Goal: Transaction & Acquisition: Subscribe to service/newsletter

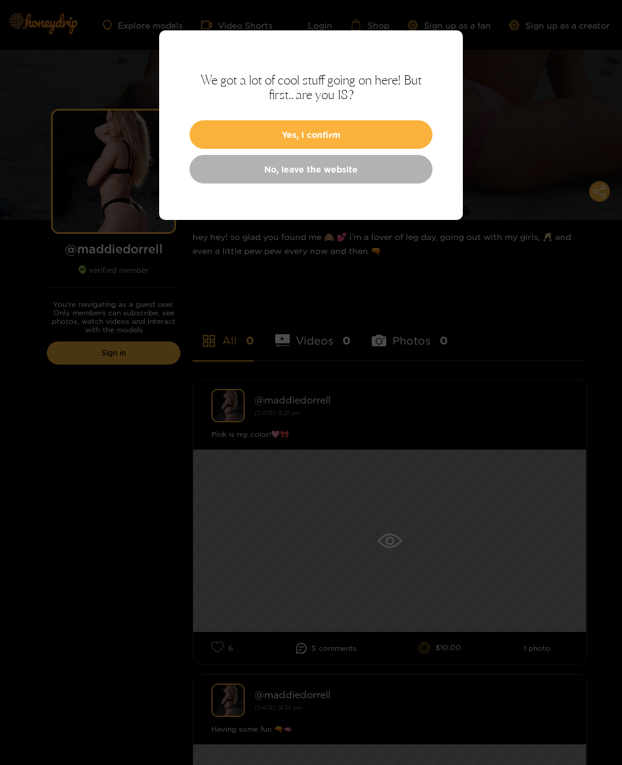
click at [213, 128] on button "Yes, I confirm" at bounding box center [310, 134] width 243 height 29
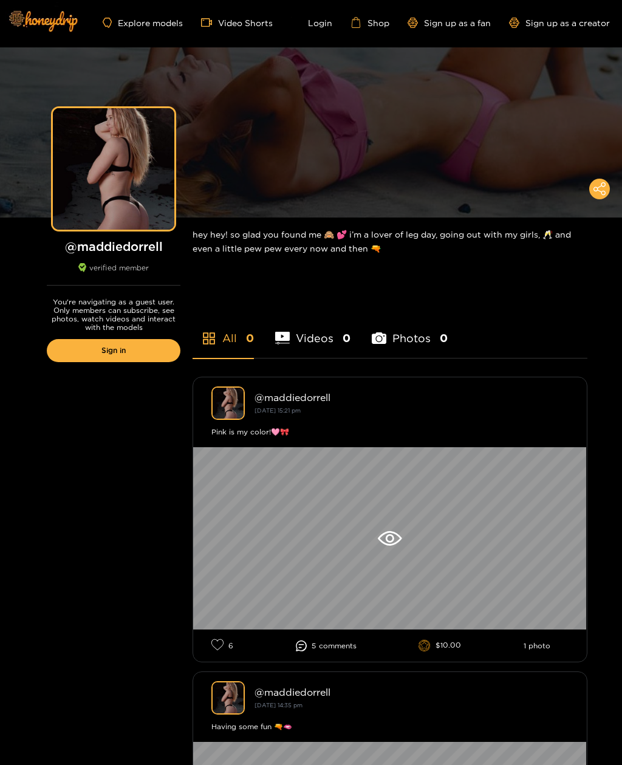
scroll to position [2, 0]
click at [108, 149] on div "Preview" at bounding box center [113, 169] width 121 height 121
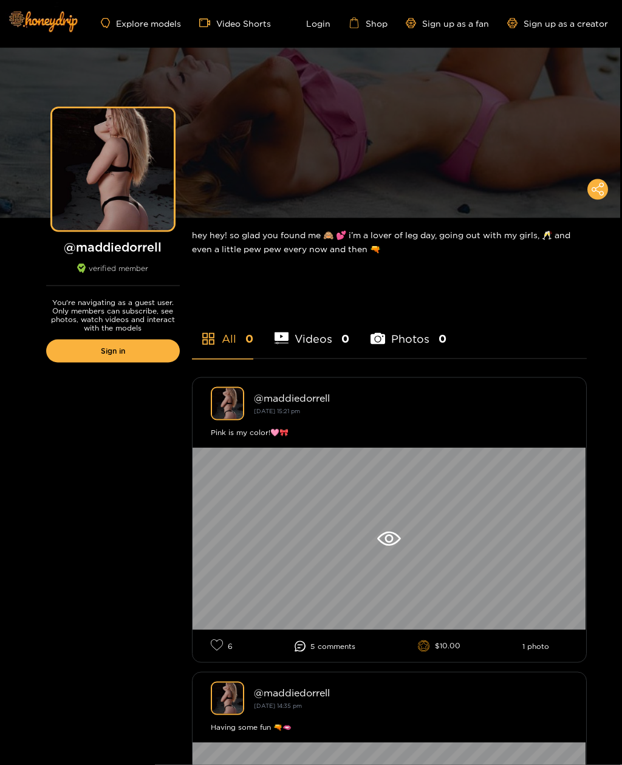
scroll to position [2, 0]
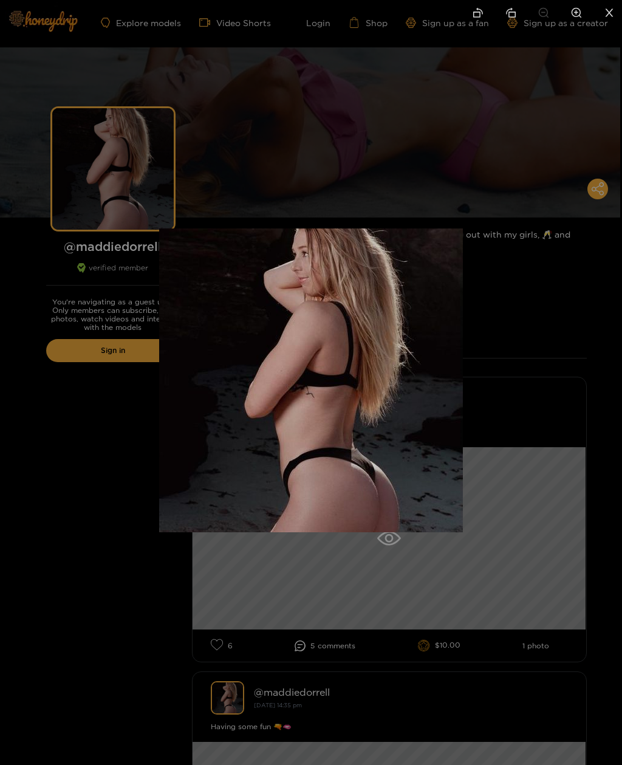
click at [604, 191] on div at bounding box center [311, 382] width 622 height 765
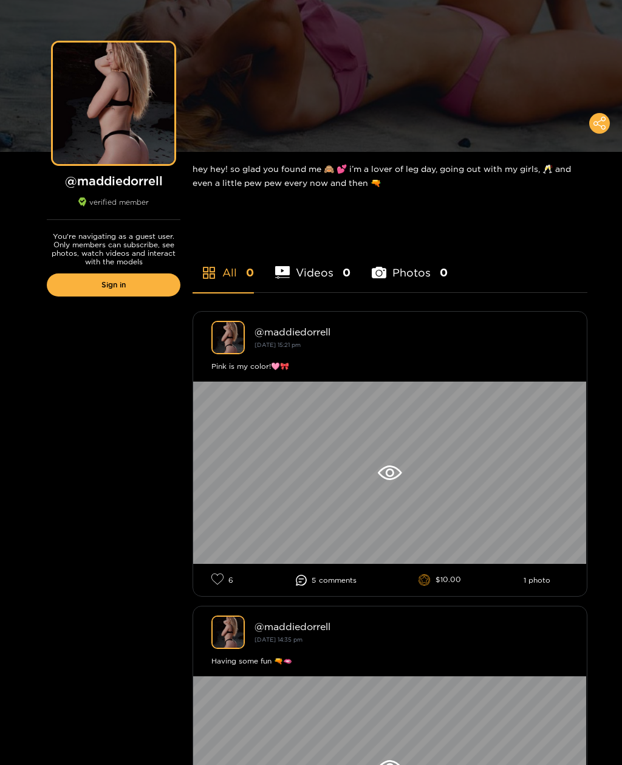
scroll to position [68, 0]
copy h1 "maddiedorrell"
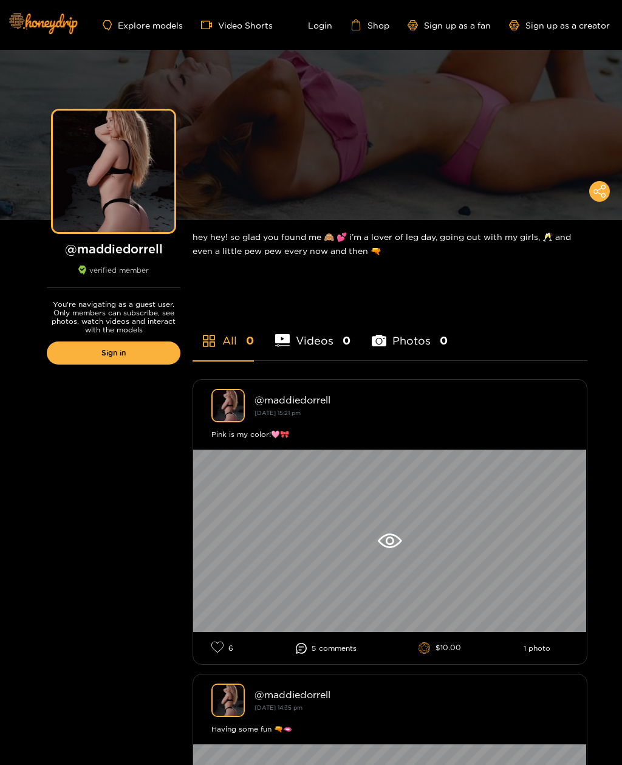
click at [324, 26] on link "Login" at bounding box center [311, 24] width 41 height 11
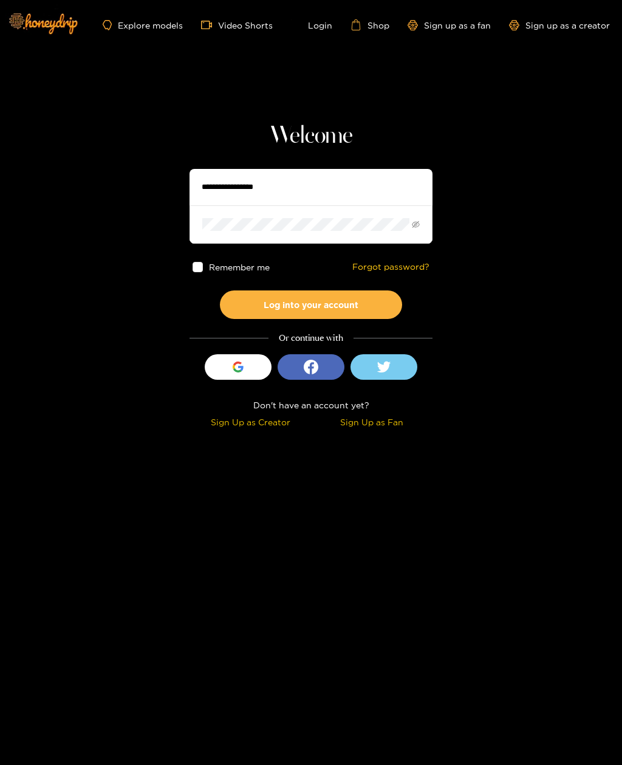
click at [378, 426] on div "Sign Up as Fan" at bounding box center [371, 422] width 115 height 14
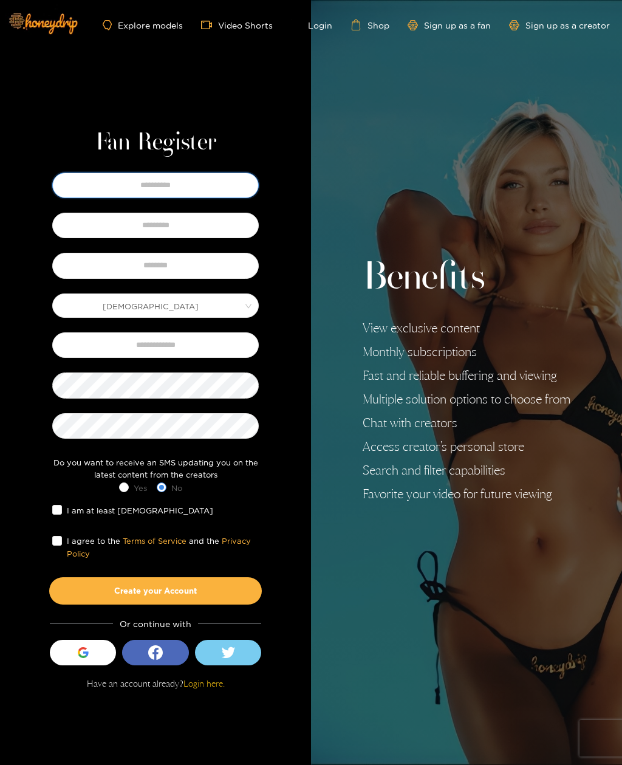
click at [137, 193] on input "text" at bounding box center [155, 185] width 206 height 26
type input "******"
type input "*******"
type input "**********"
click at [210, 358] on input "text" at bounding box center [155, 345] width 206 height 26
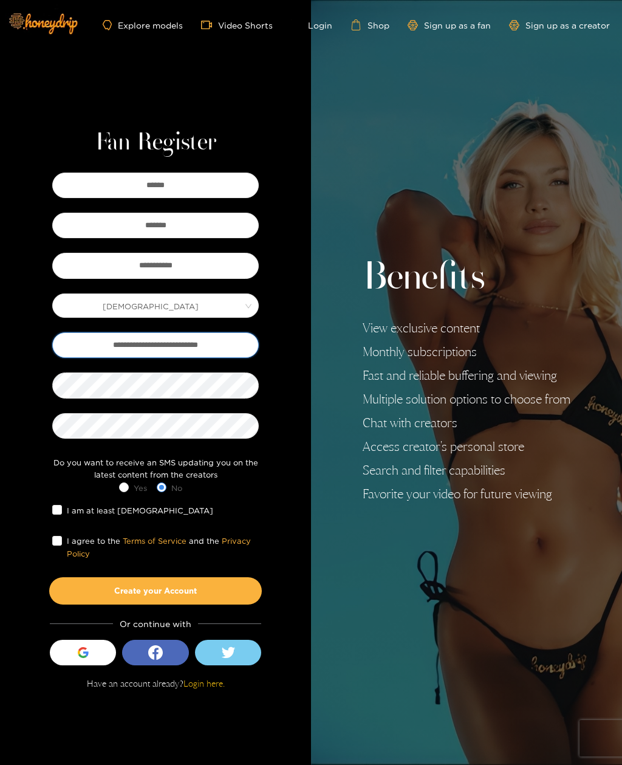
type input "**********"
click at [51, 549] on div "**********" at bounding box center [155, 386] width 249 height 435
click at [87, 604] on button "Create your Account" at bounding box center [155, 590] width 213 height 27
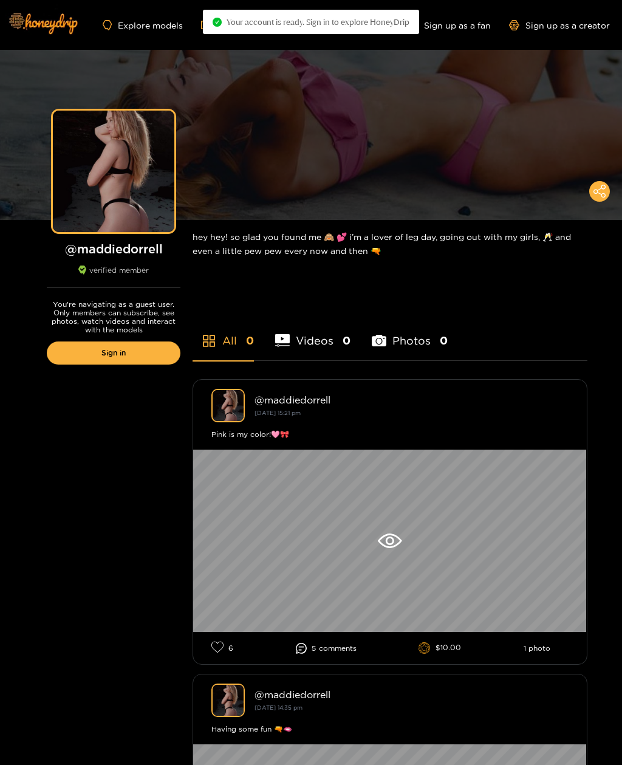
click at [125, 336] on div "You're navigating as a guest user. Only members can subscribe, see photos, watc…" at bounding box center [114, 335] width 158 height 95
click at [106, 357] on link "Sign in" at bounding box center [114, 352] width 134 height 23
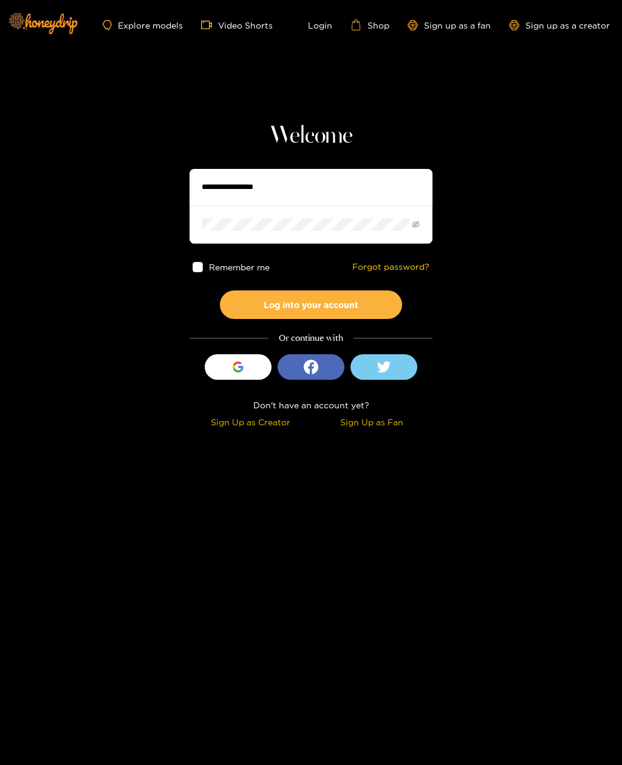
click at [221, 185] on input "text" at bounding box center [310, 187] width 243 height 36
type input "**********"
click at [311, 304] on button "Log into your account" at bounding box center [311, 304] width 182 height 29
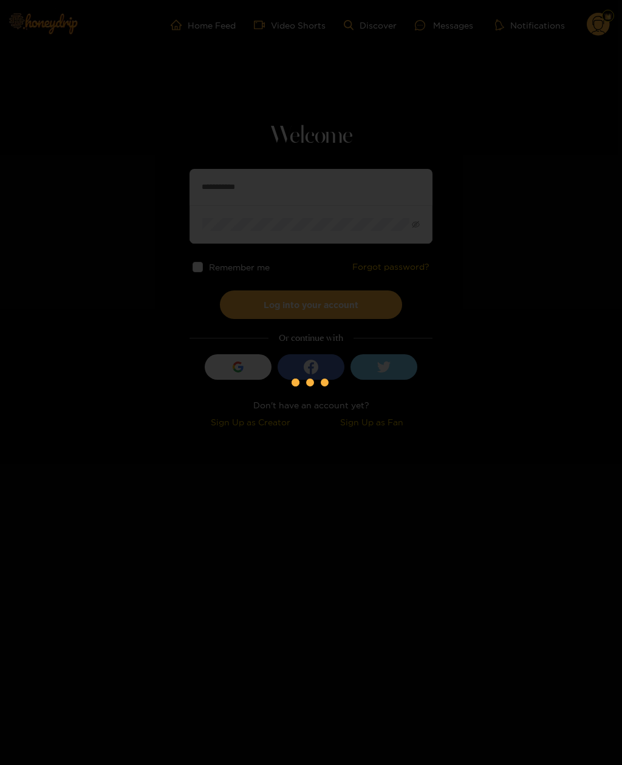
click at [203, 267] on div at bounding box center [311, 382] width 622 height 765
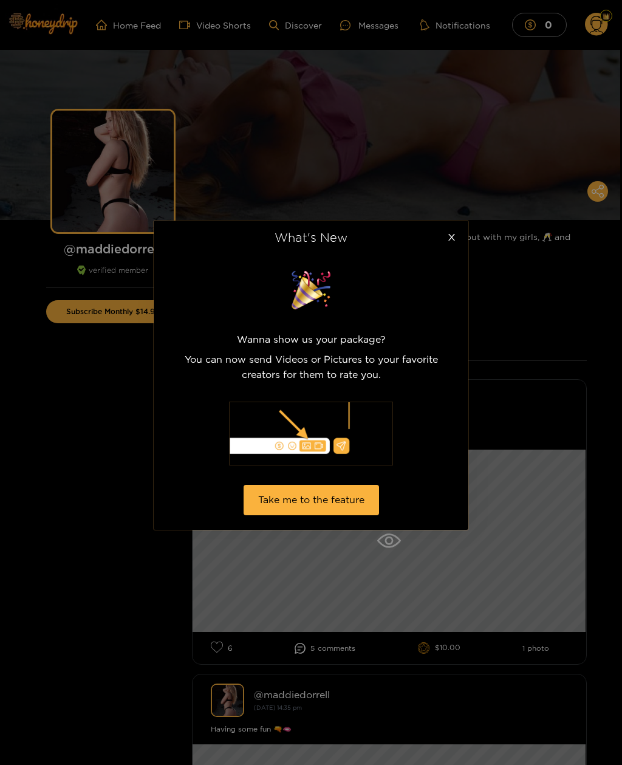
click at [154, 138] on div "What's New Wanna show us your package? You can now send Videos or Pictures to y…" at bounding box center [311, 382] width 622 height 765
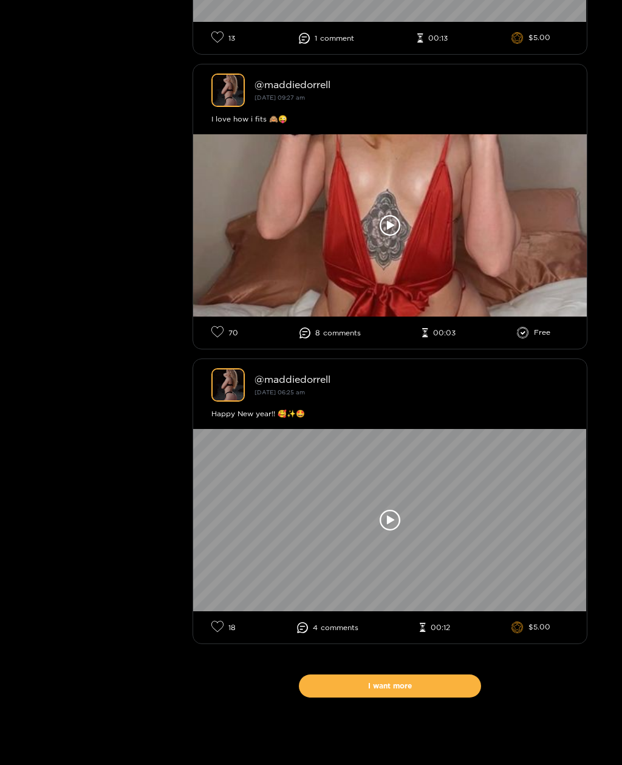
scroll to position [9152, 0]
click at [350, 270] on div at bounding box center [390, 225] width 394 height 182
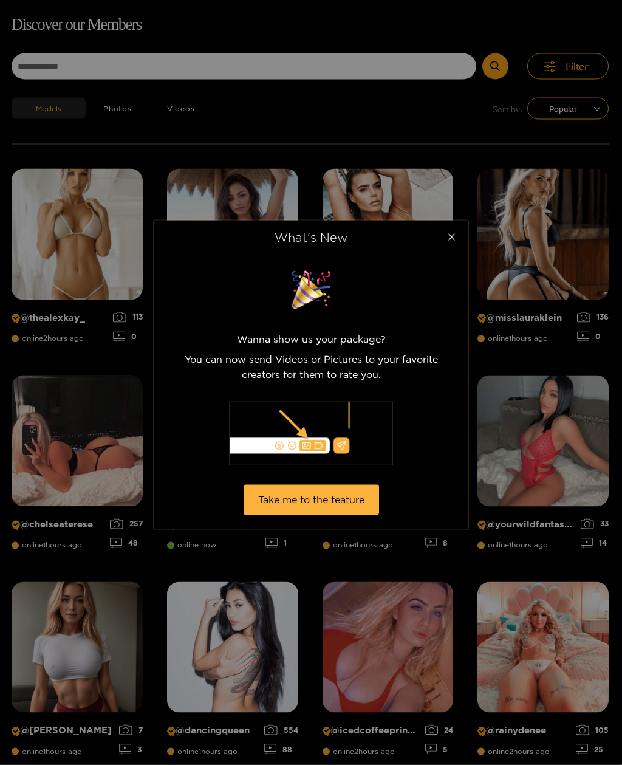
scroll to position [77, 0]
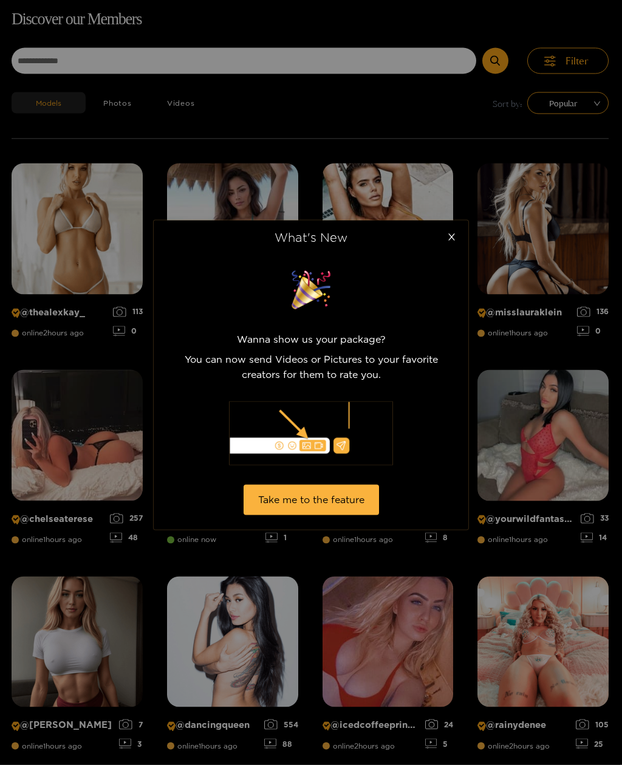
click at [457, 239] on span "Close" at bounding box center [451, 237] width 34 height 34
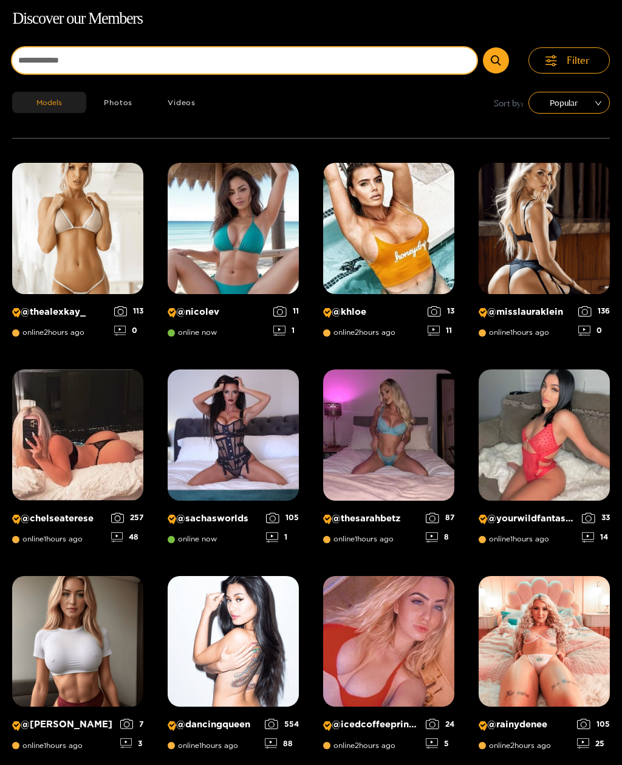
click at [349, 53] on input at bounding box center [244, 60] width 465 height 26
click at [345, 64] on input at bounding box center [244, 60] width 465 height 26
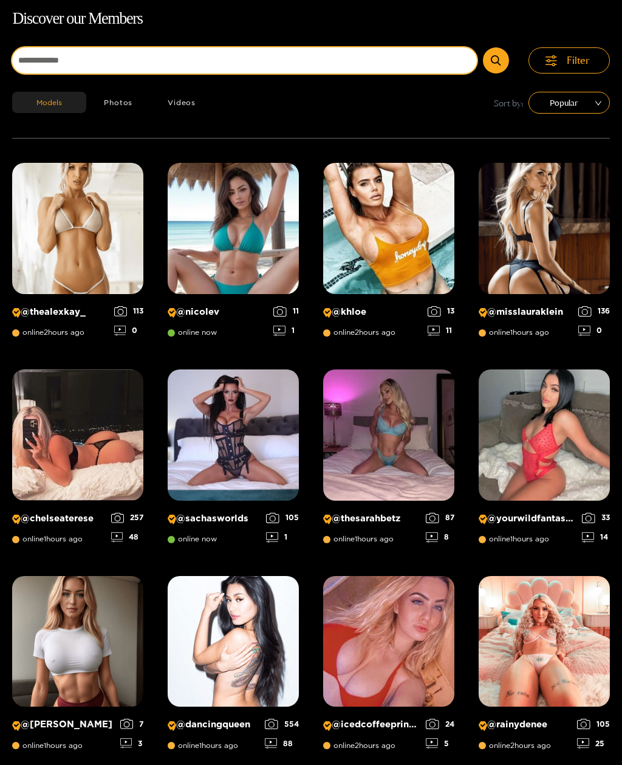
click at [186, 50] on input at bounding box center [244, 60] width 465 height 26
click at [178, 53] on input at bounding box center [244, 60] width 465 height 26
click at [172, 55] on input at bounding box center [244, 60] width 465 height 26
click at [115, 62] on input at bounding box center [244, 60] width 465 height 26
click at [132, 58] on input at bounding box center [244, 60] width 465 height 26
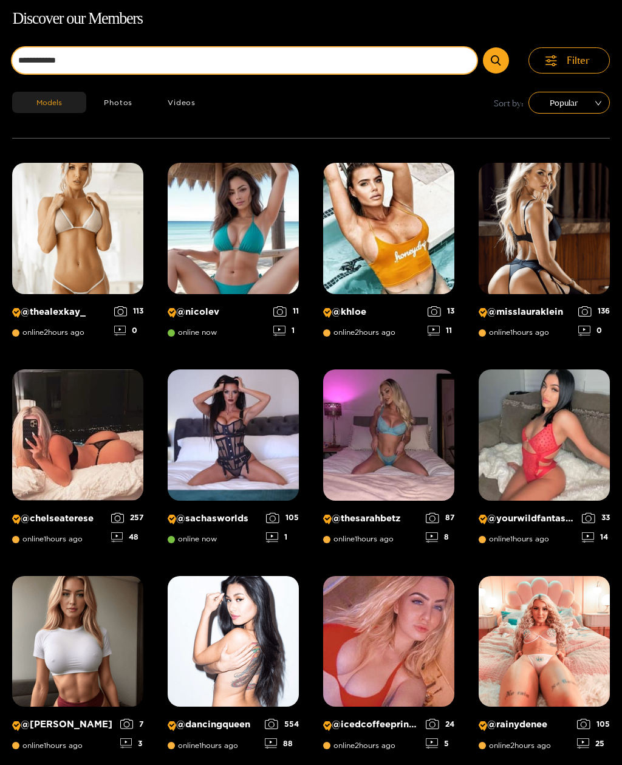
click at [496, 60] on button "submit" at bounding box center [496, 60] width 26 height 26
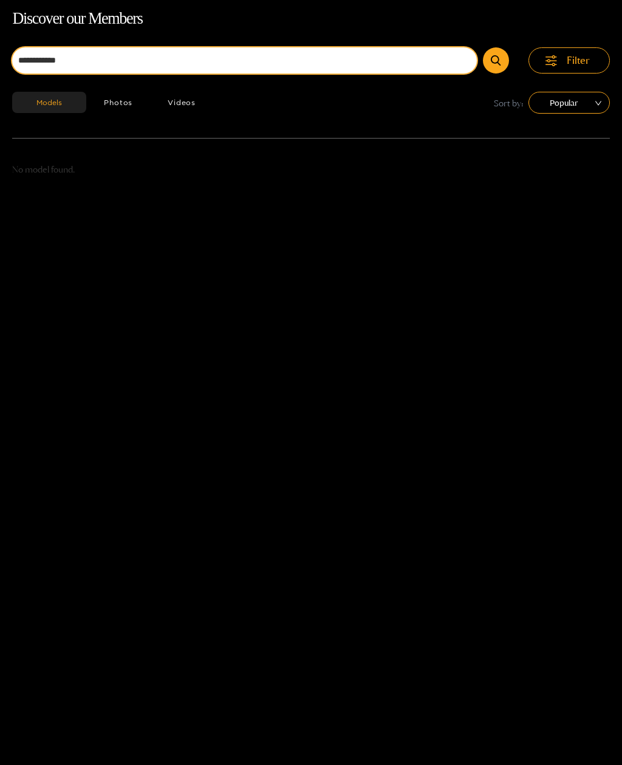
click at [390, 71] on input "**********" at bounding box center [244, 60] width 465 height 26
type input "*"
click at [94, 60] on input at bounding box center [244, 60] width 465 height 26
paste input "**********"
type input "**********"
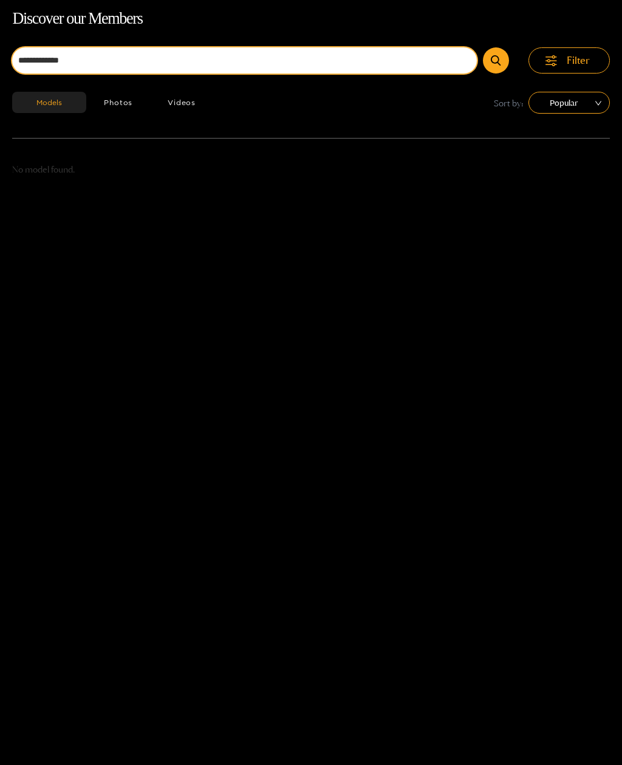
click at [496, 60] on button "submit" at bounding box center [496, 60] width 26 height 26
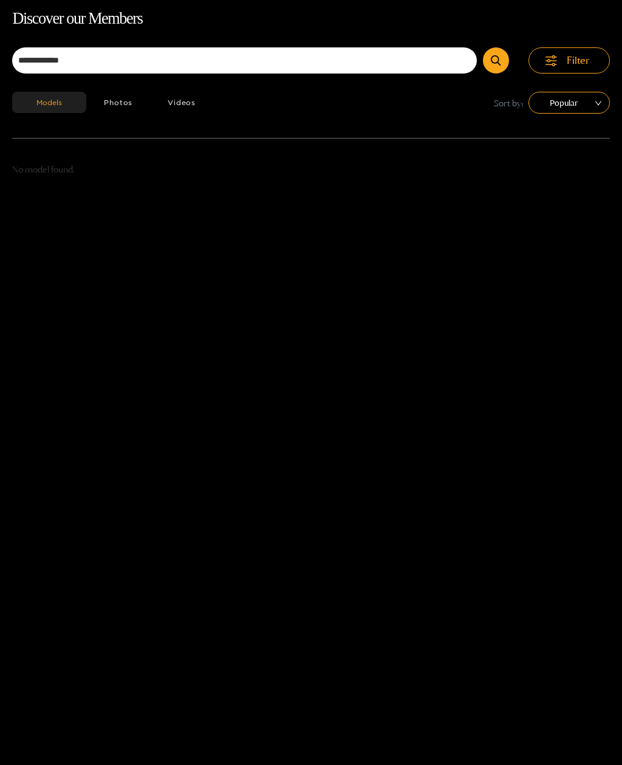
click at [136, 100] on button "Photos" at bounding box center [118, 102] width 64 height 21
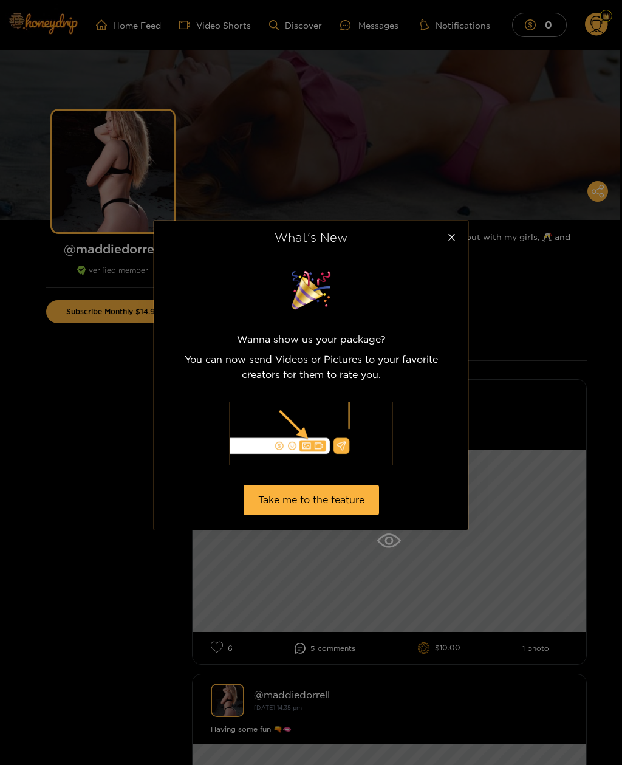
click at [454, 244] on span "Close" at bounding box center [451, 237] width 34 height 34
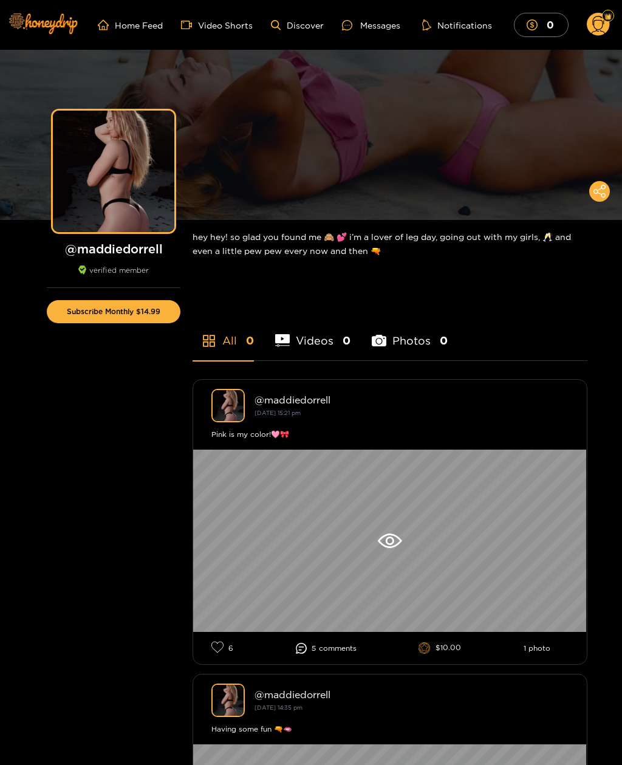
click at [140, 312] on button "Subscribe Monthly $14.99" at bounding box center [114, 311] width 134 height 23
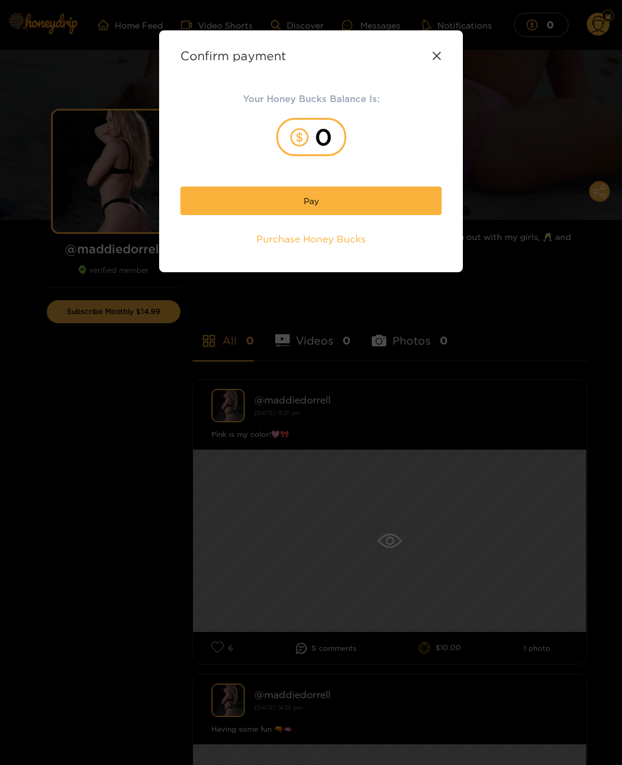
click at [435, 58] on icon at bounding box center [437, 56] width 10 height 10
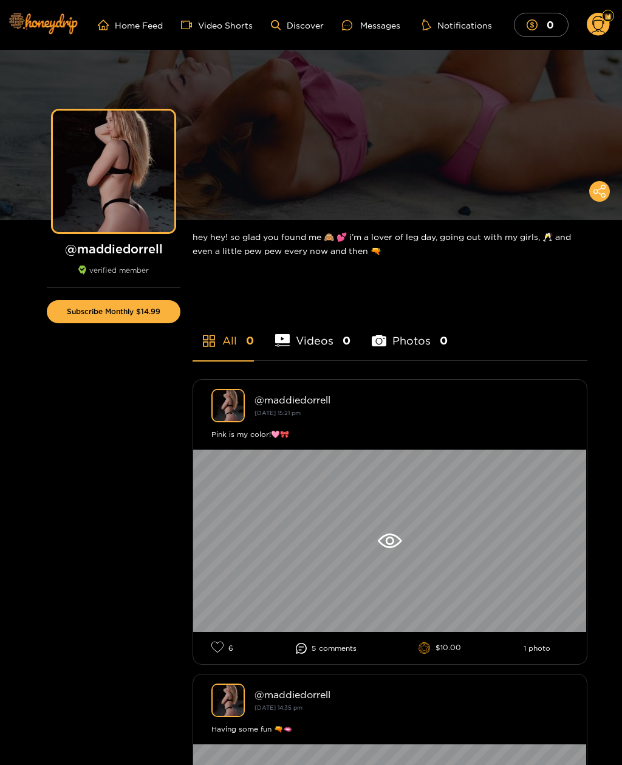
click at [549, 27] on mark "0" at bounding box center [550, 24] width 11 height 13
click at [145, 319] on button "Subscribe Monthly $14.99" at bounding box center [114, 311] width 134 height 23
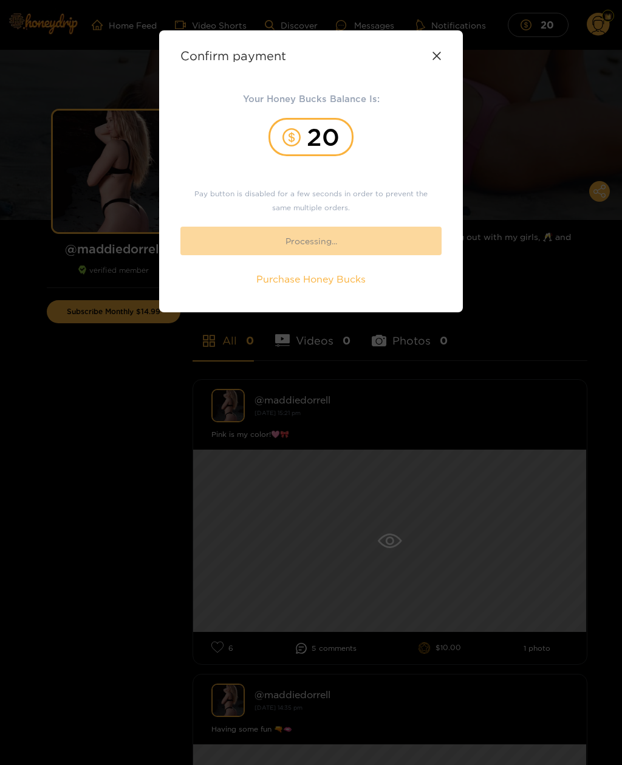
click at [442, 47] on div "Confirm payment Your Honey Bucks Balance Is: 20 Pay button is disabled for a fe…" at bounding box center [311, 171] width 304 height 282
click at [446, 56] on div "Confirm payment Your Honey Bucks Balance Is: 20 Pay button is disabled for a fe…" at bounding box center [311, 171] width 304 height 282
click at [324, 138] on div "20" at bounding box center [310, 137] width 85 height 38
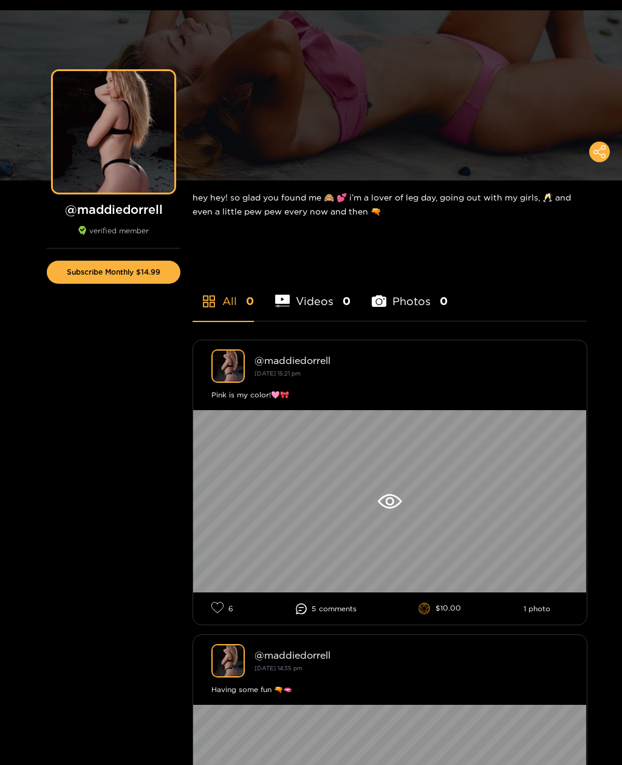
scroll to position [41, 0]
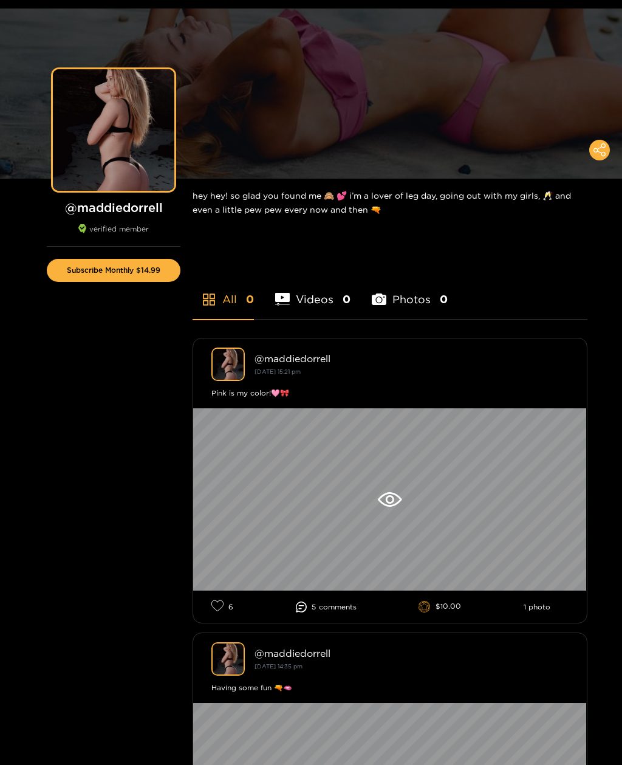
click at [129, 278] on button "Subscribe Monthly $14.99" at bounding box center [114, 270] width 134 height 23
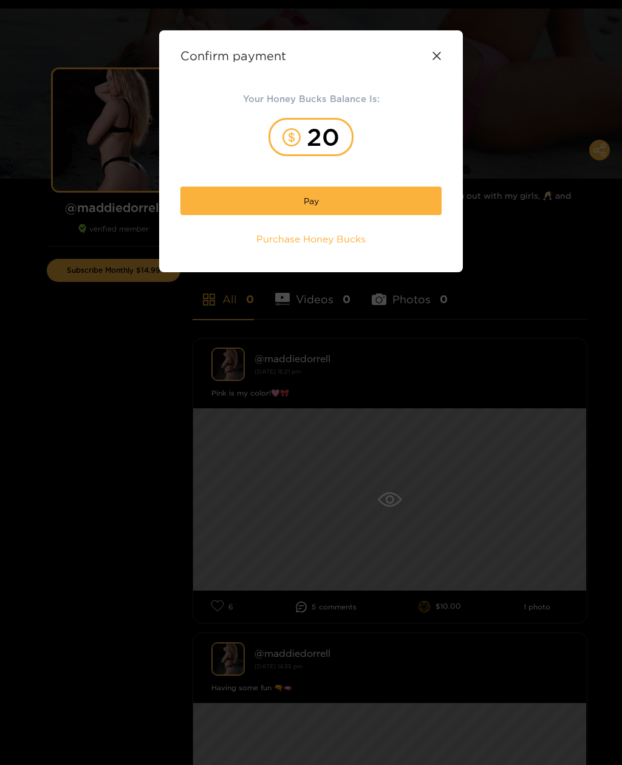
click at [327, 138] on div "20" at bounding box center [310, 137] width 85 height 38
click at [318, 140] on div "20" at bounding box center [310, 137] width 85 height 38
click at [349, 205] on button "Pay" at bounding box center [310, 200] width 261 height 29
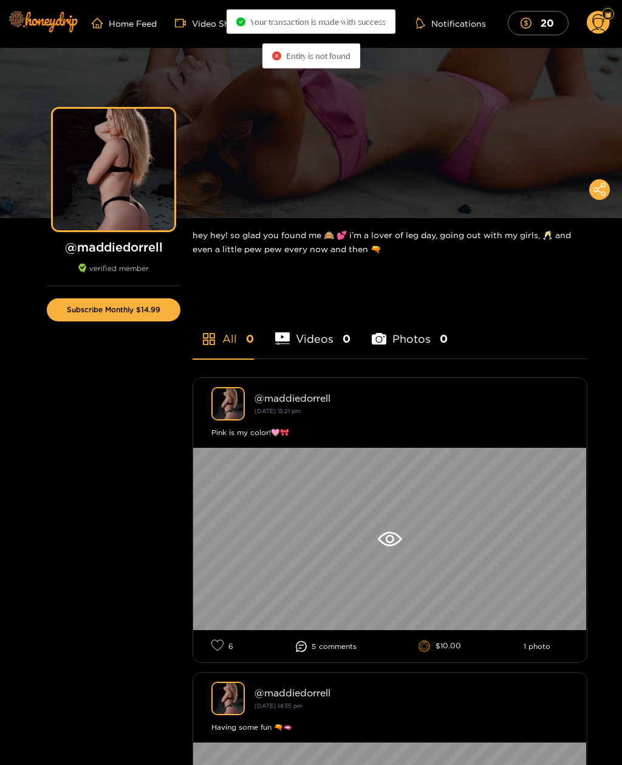
scroll to position [0, 0]
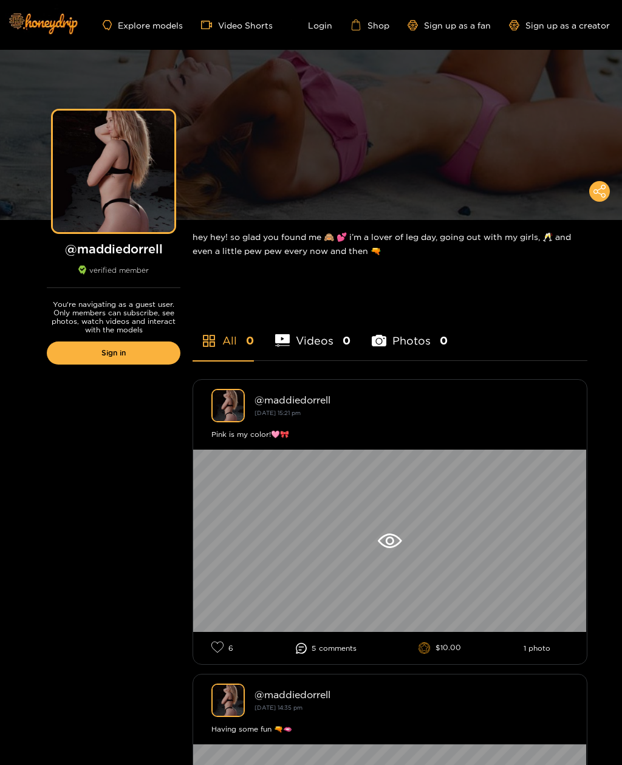
click at [469, 27] on link "Sign up as a fan" at bounding box center [449, 25] width 83 height 10
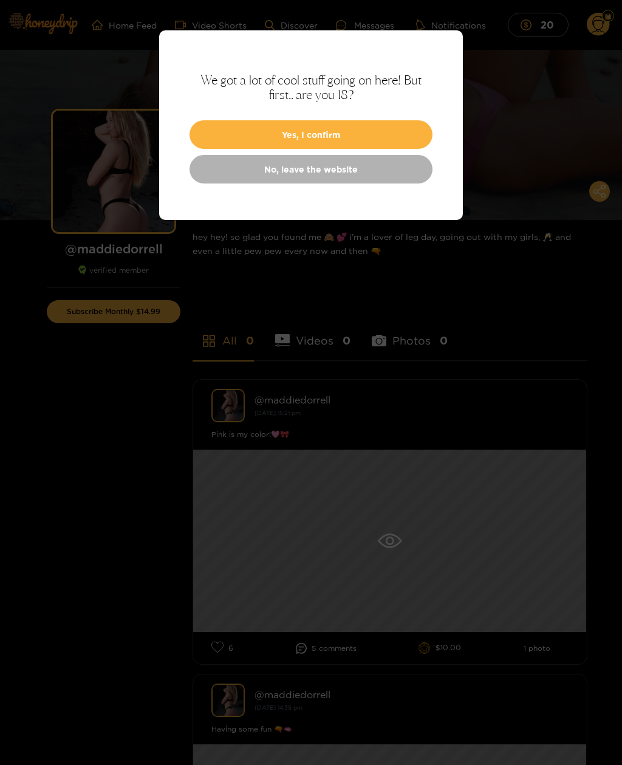
click at [402, 138] on button "Yes, I confirm" at bounding box center [310, 134] width 243 height 29
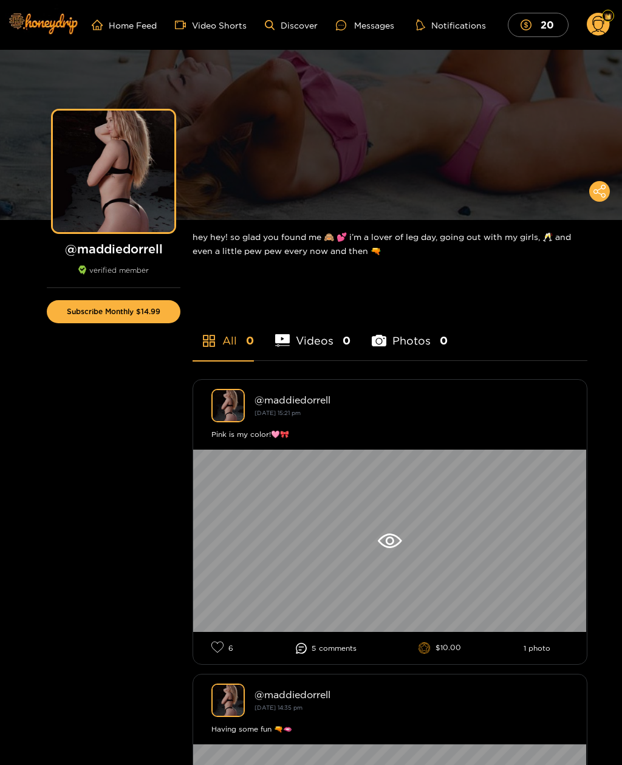
click at [149, 304] on button "Subscribe Monthly $14.99" at bounding box center [114, 311] width 134 height 23
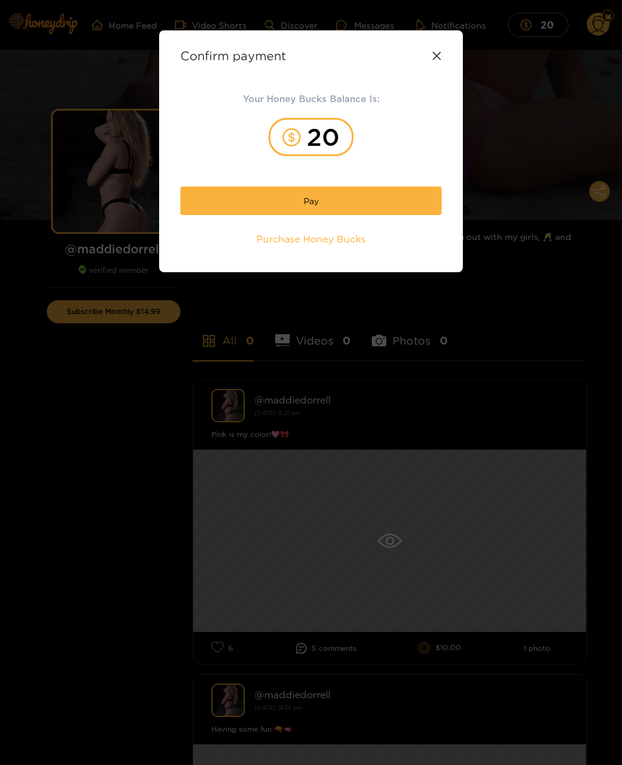
click at [374, 206] on button "Pay" at bounding box center [310, 200] width 261 height 29
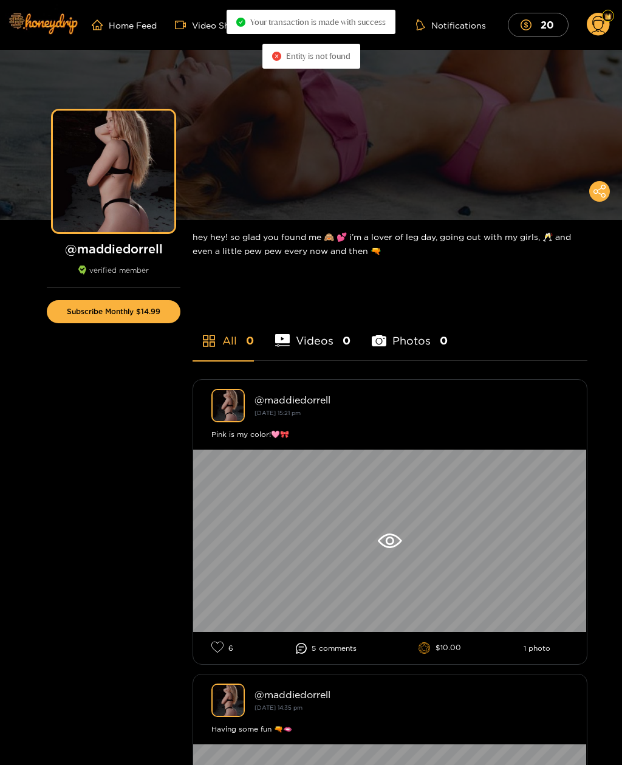
click at [327, 54] on span "Entity is not found" at bounding box center [318, 56] width 64 height 10
click at [329, 57] on span "Entity is not found" at bounding box center [318, 56] width 64 height 10
click at [364, 123] on div "Preview" at bounding box center [311, 135] width 622 height 170
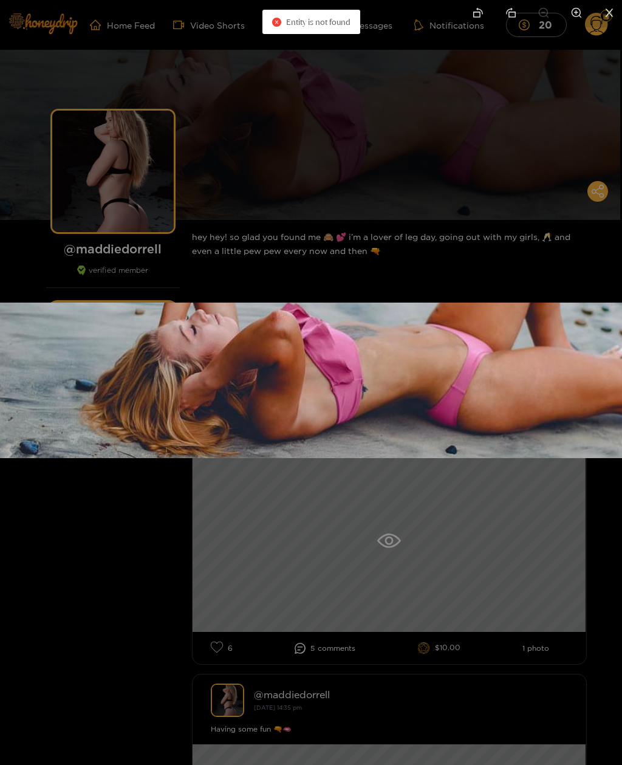
click at [539, 94] on div at bounding box center [311, 382] width 622 height 765
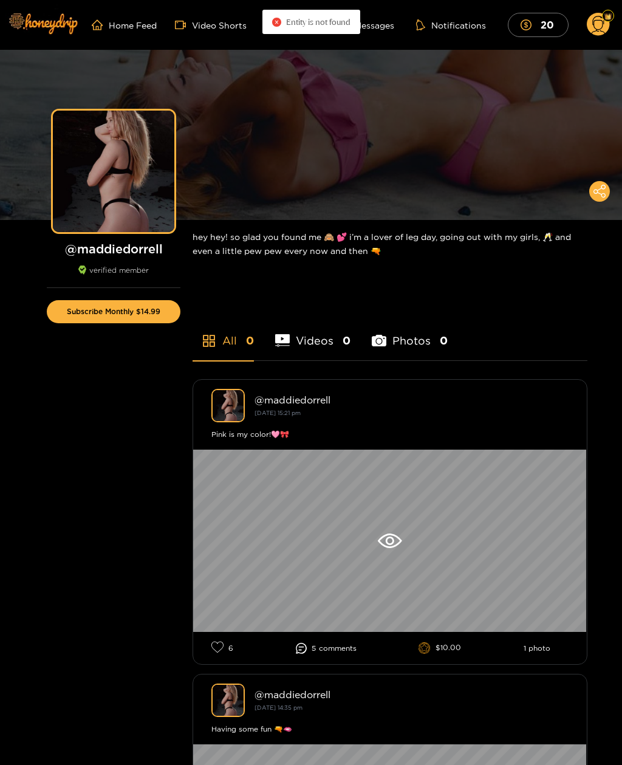
click at [597, 197] on icon at bounding box center [599, 191] width 12 height 13
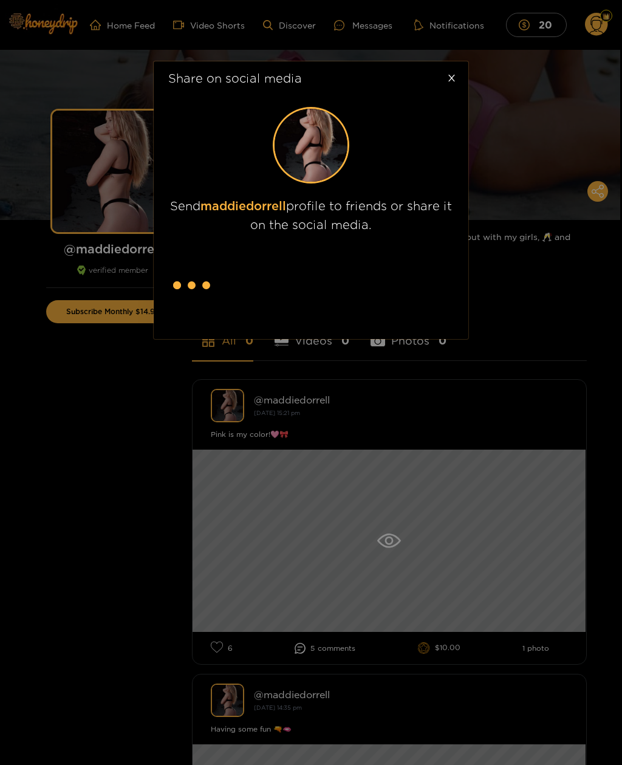
click at [496, 22] on div "Share on social media Send maddiedorrell profile to friends or share it on the …" at bounding box center [311, 382] width 622 height 765
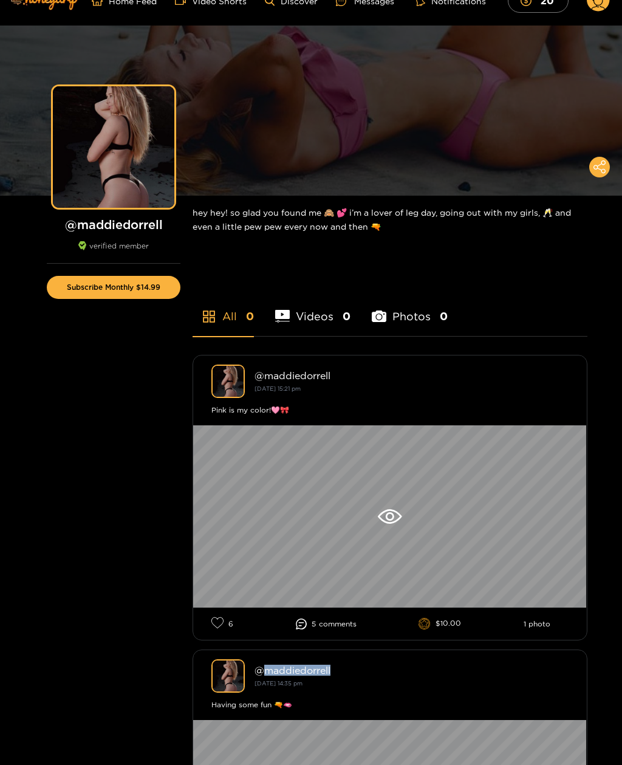
scroll to position [14, 0]
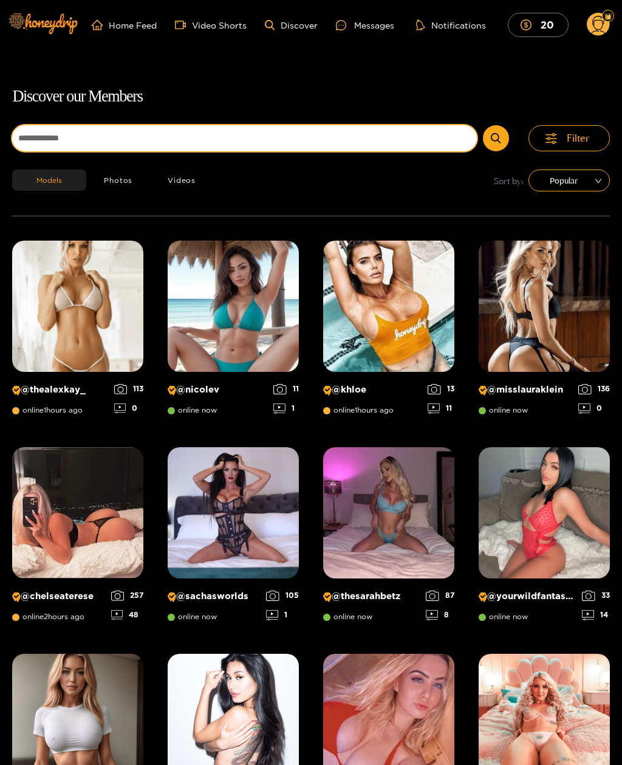
click at [62, 137] on input at bounding box center [244, 138] width 465 height 26
click at [62, 138] on input at bounding box center [244, 138] width 465 height 26
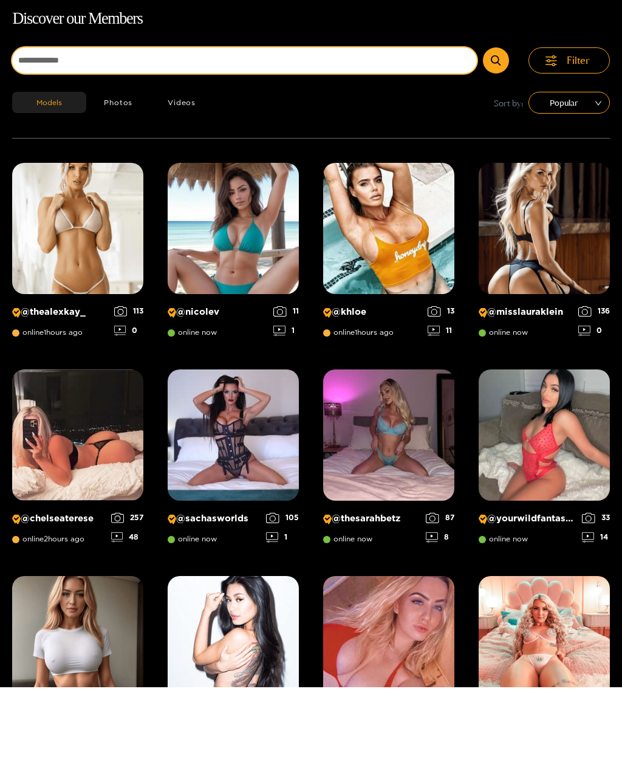
click at [36, 125] on input at bounding box center [244, 138] width 465 height 26
paste input "**********"
type input "**********"
click at [496, 125] on button "submit" at bounding box center [496, 138] width 26 height 26
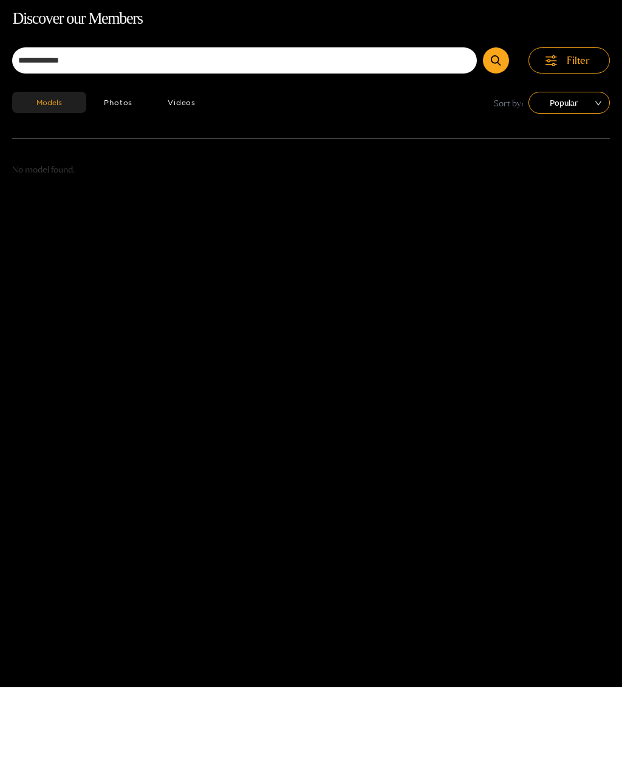
click at [109, 169] on button "Photos" at bounding box center [118, 179] width 64 height 21
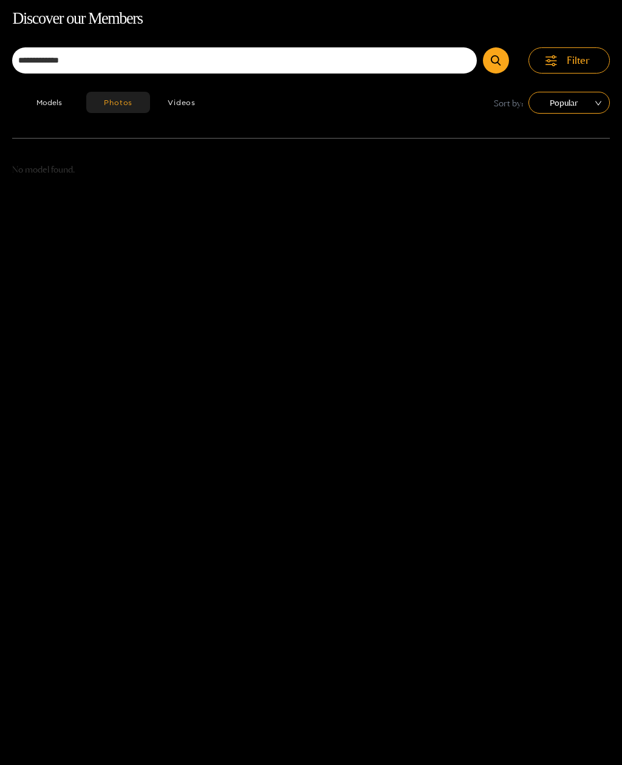
click at [168, 97] on button "Videos" at bounding box center [181, 102] width 63 height 21
click at [591, 103] on span "Popular" at bounding box center [568, 103] width 63 height 18
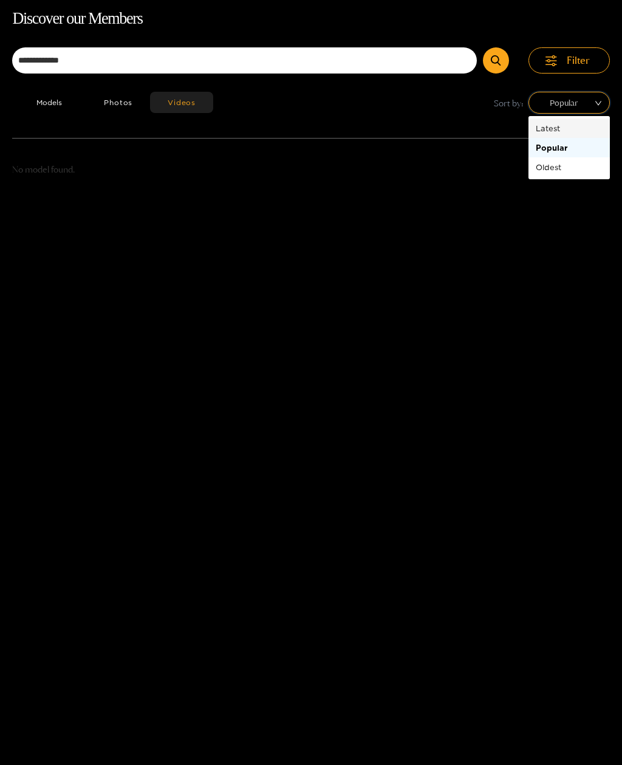
click at [573, 131] on div "Latest" at bounding box center [569, 127] width 67 height 13
click at [36, 100] on button "Models" at bounding box center [49, 102] width 74 height 21
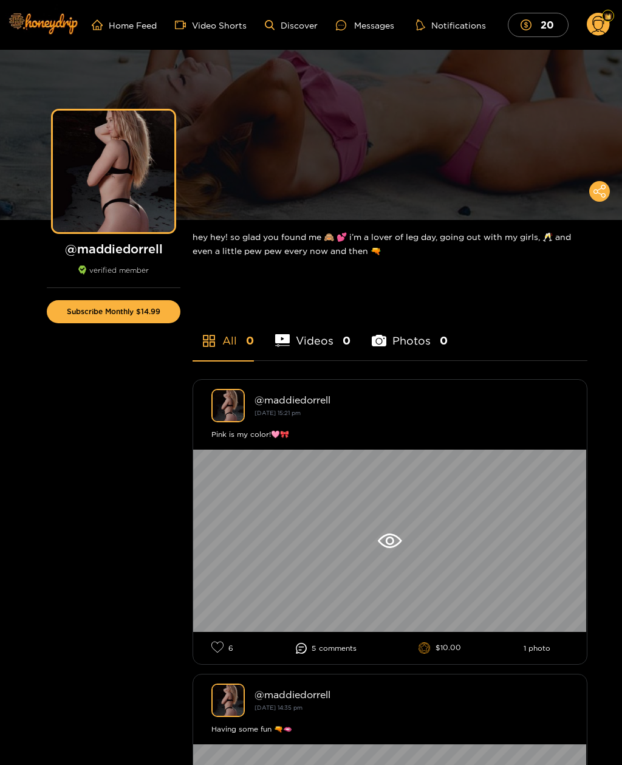
click at [143, 309] on button "Subscribe Monthly $14.99" at bounding box center [114, 311] width 134 height 23
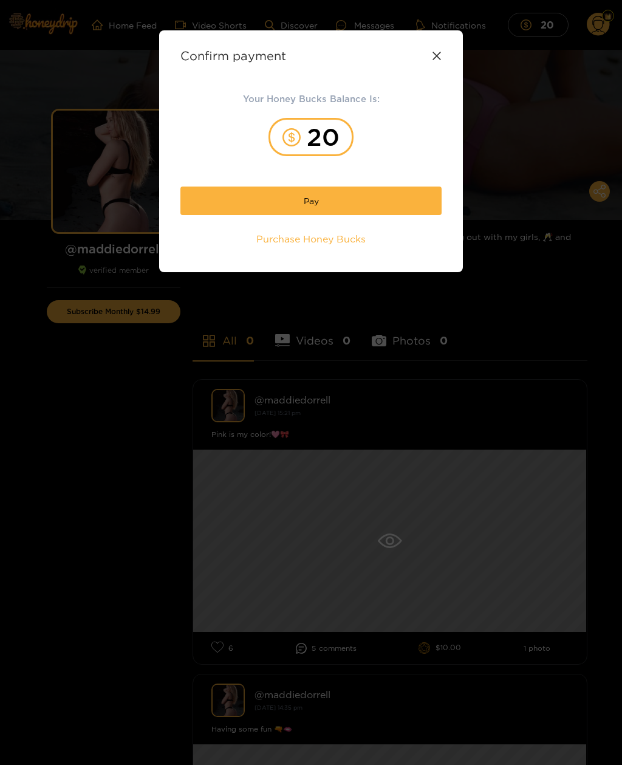
click at [339, 202] on button "Pay" at bounding box center [310, 200] width 261 height 29
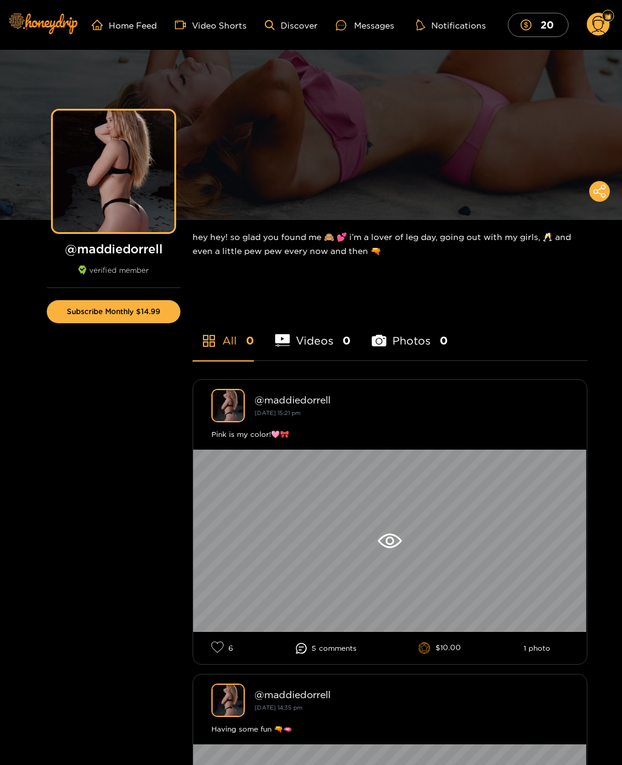
click at [386, 31] on div "Messages" at bounding box center [365, 25] width 58 height 14
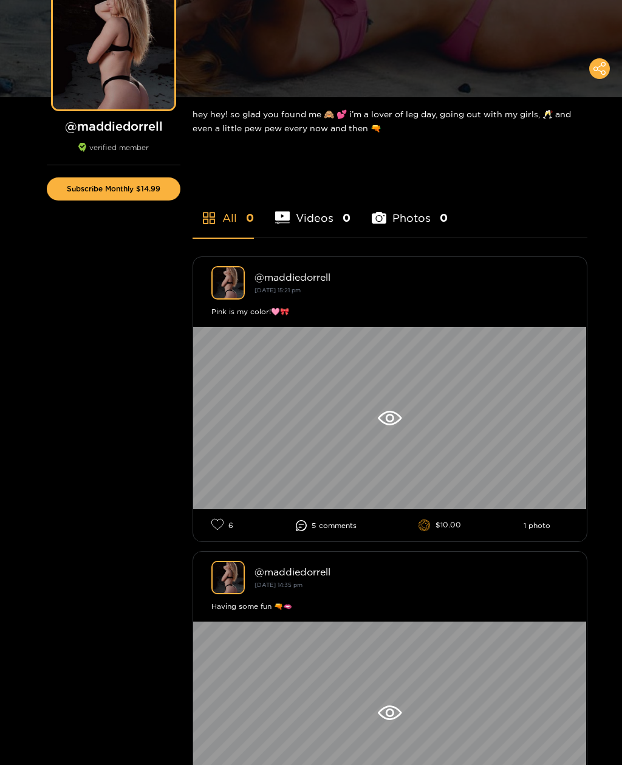
scroll to position [340, 0]
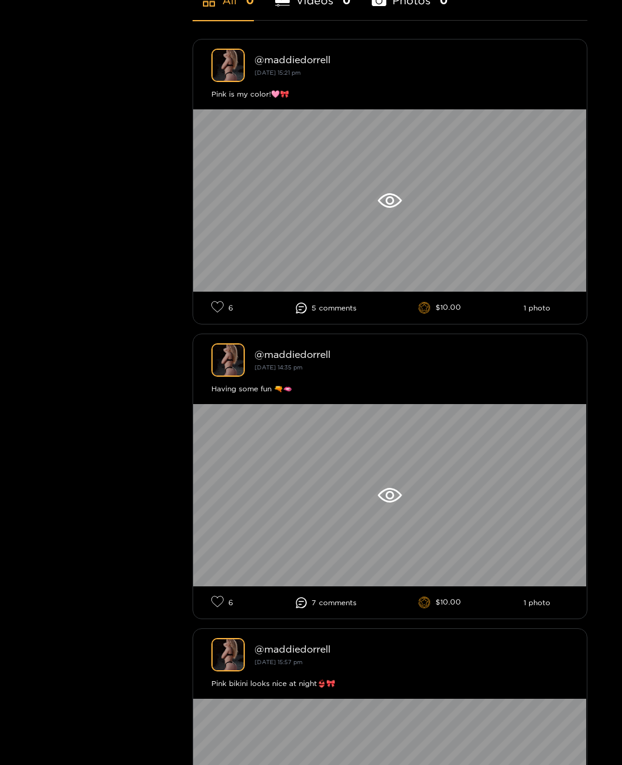
click at [330, 185] on div at bounding box center [390, 200] width 394 height 182
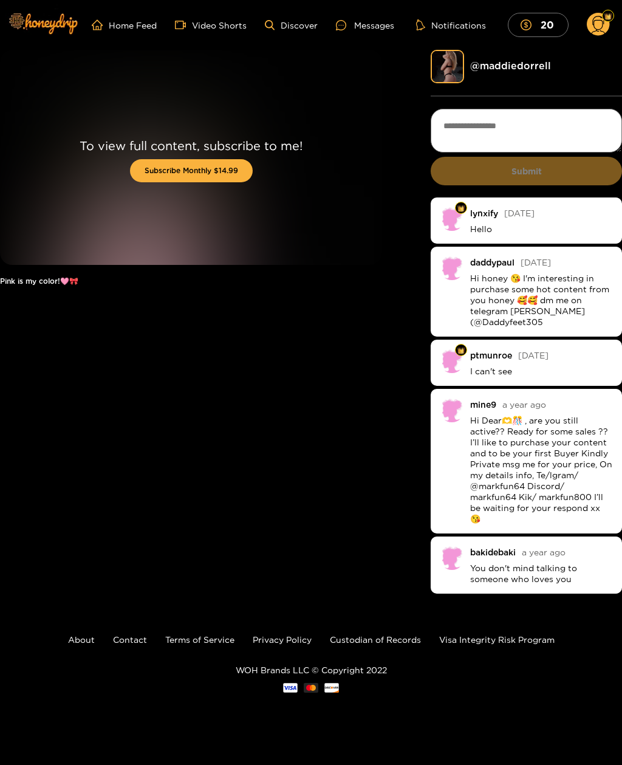
click at [239, 175] on button "Subscribe Monthly $14.99" at bounding box center [191, 170] width 123 height 23
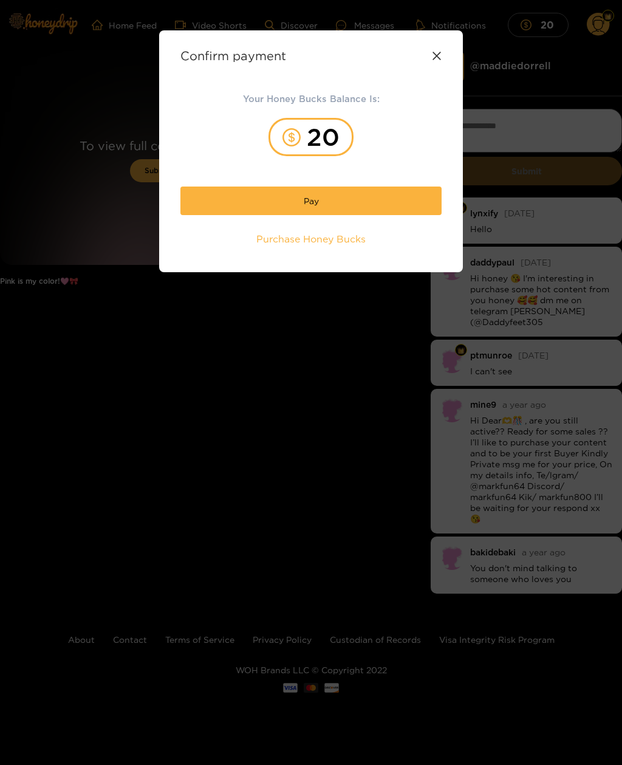
click at [379, 200] on button "Pay" at bounding box center [310, 200] width 261 height 29
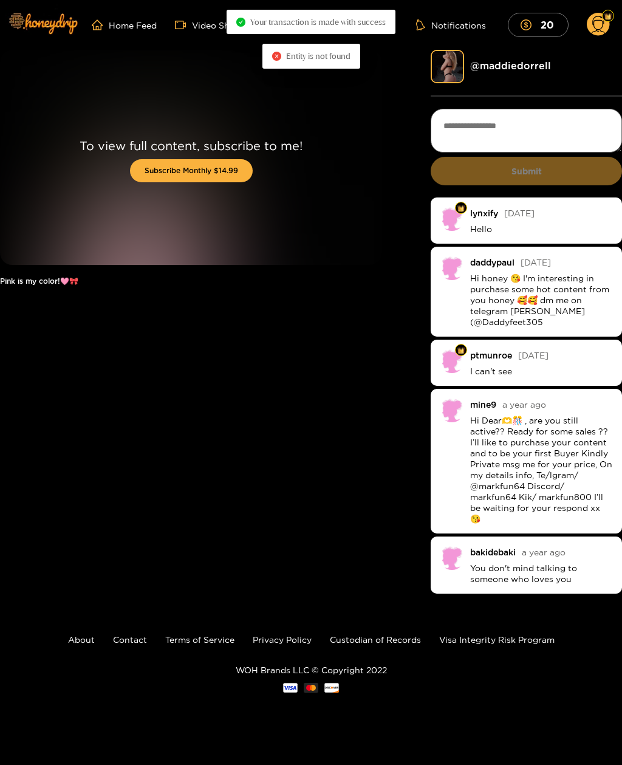
click at [437, 58] on div at bounding box center [311, 382] width 622 height 765
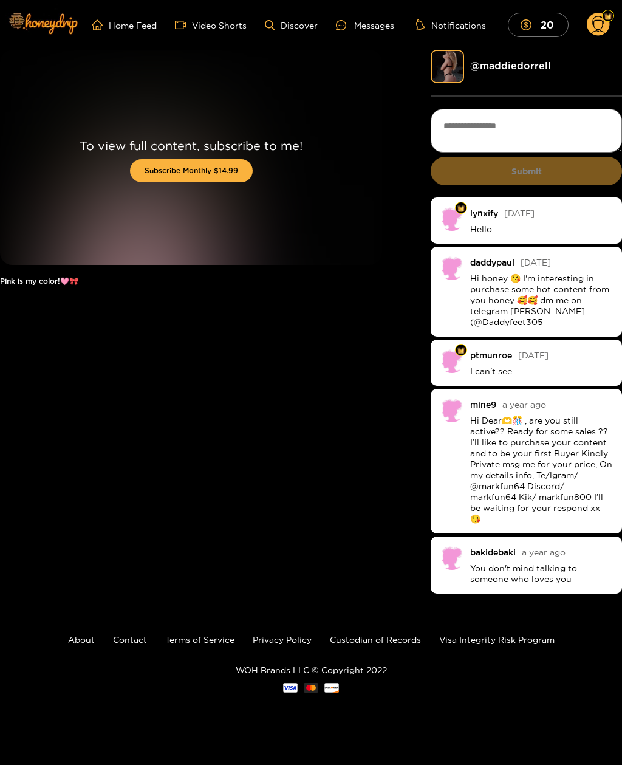
click at [594, 29] on circle at bounding box center [598, 24] width 23 height 23
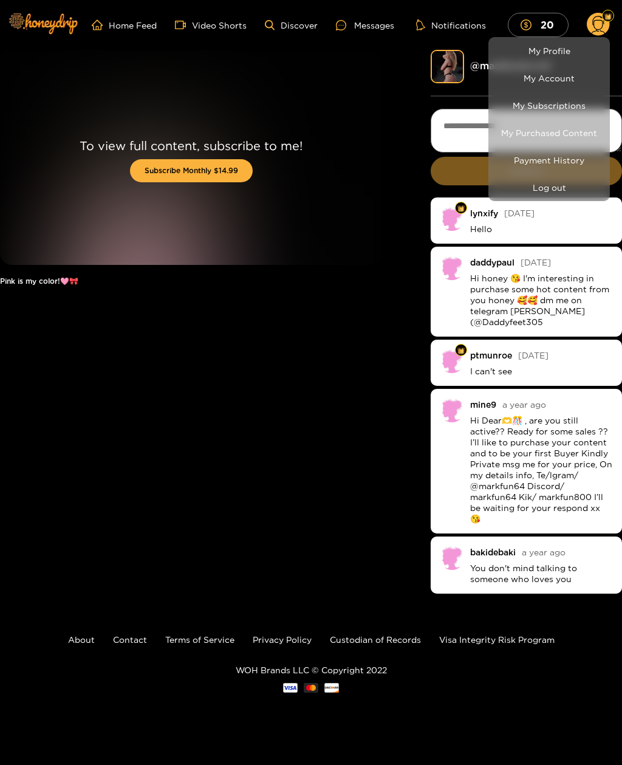
click at [561, 110] on link "My Subscriptions" at bounding box center [548, 105] width 115 height 21
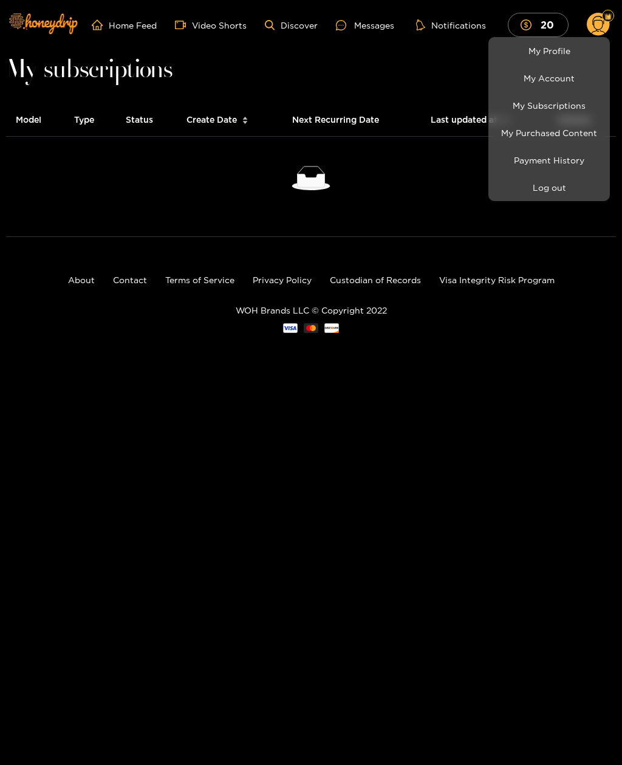
click at [571, 55] on link "My Profile" at bounding box center [548, 50] width 115 height 21
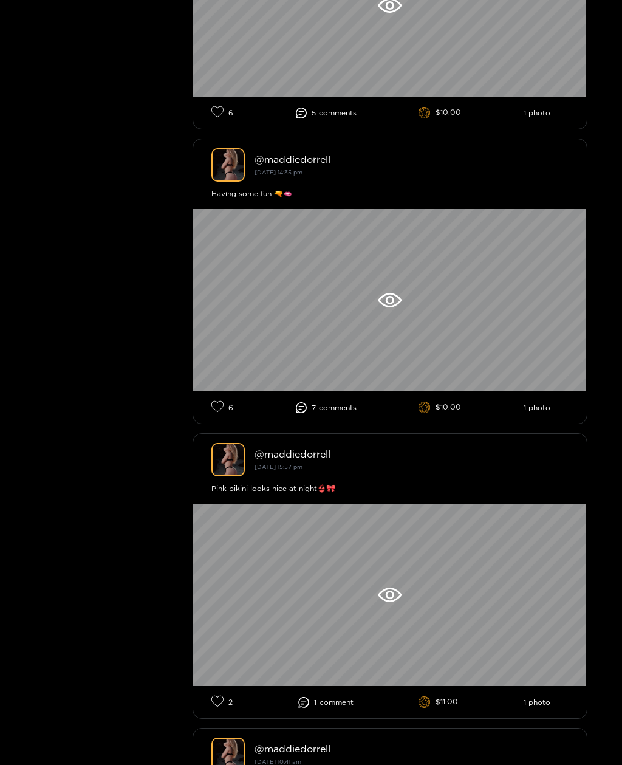
scroll to position [455, 0]
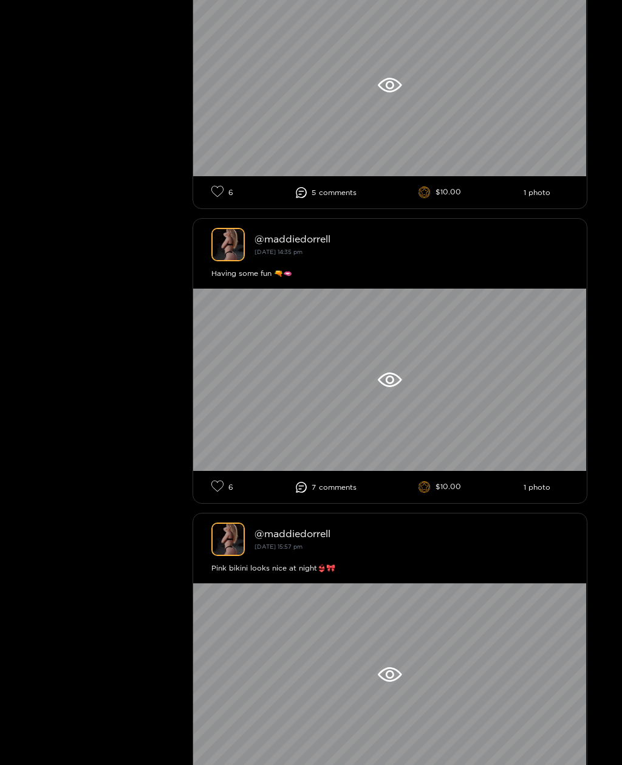
click at [230, 242] on div at bounding box center [311, 382] width 622 height 765
click at [279, 244] on div "@ maddiedorrell" at bounding box center [411, 238] width 314 height 11
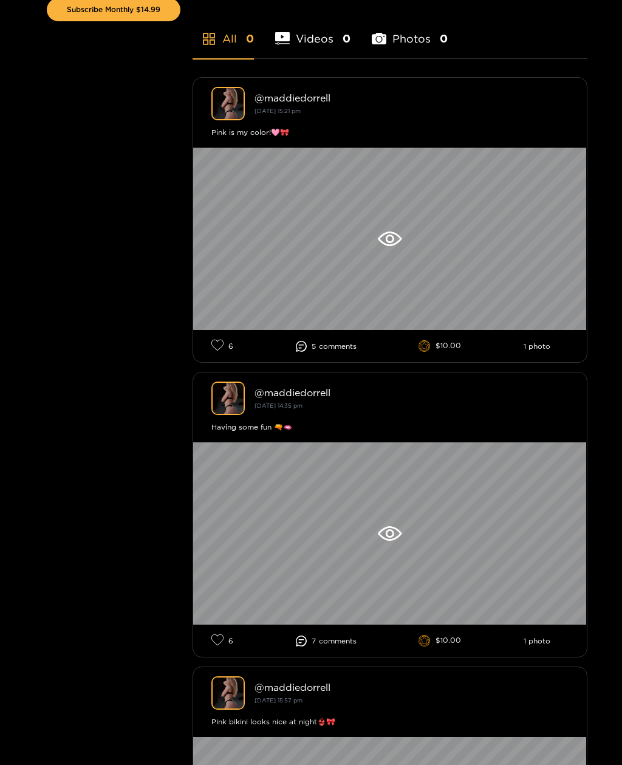
scroll to position [0, 0]
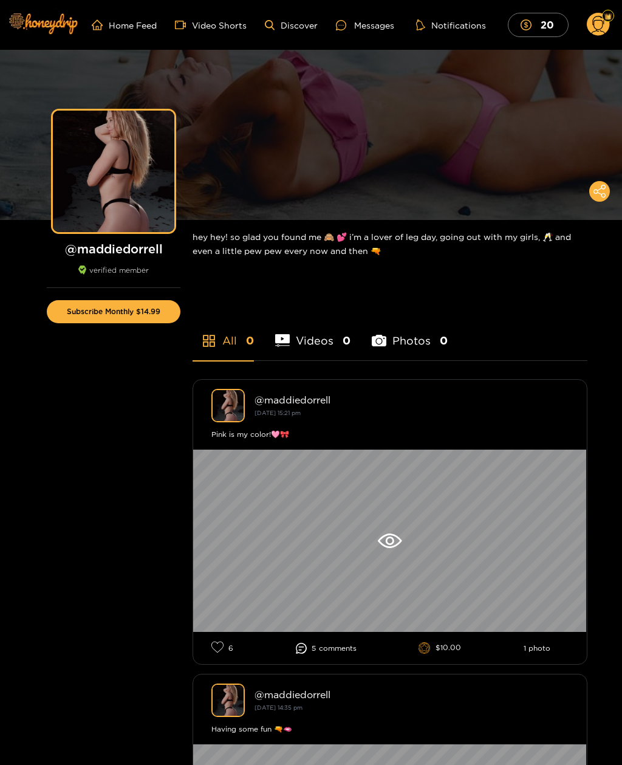
click at [282, 330] on div at bounding box center [282, 340] width 15 height 21
click at [391, 339] on li "Photos 0" at bounding box center [410, 332] width 76 height 55
click at [35, 24] on img at bounding box center [42, 23] width 85 height 51
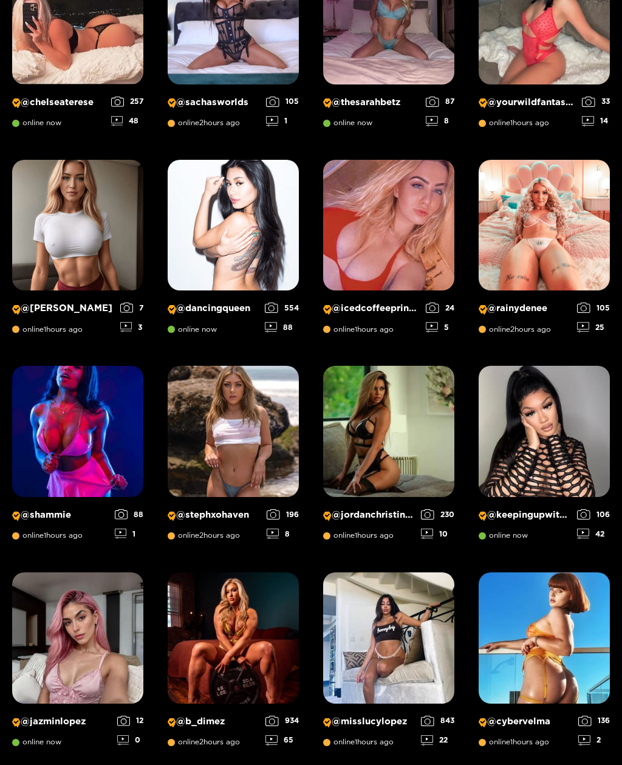
scroll to position [426, 0]
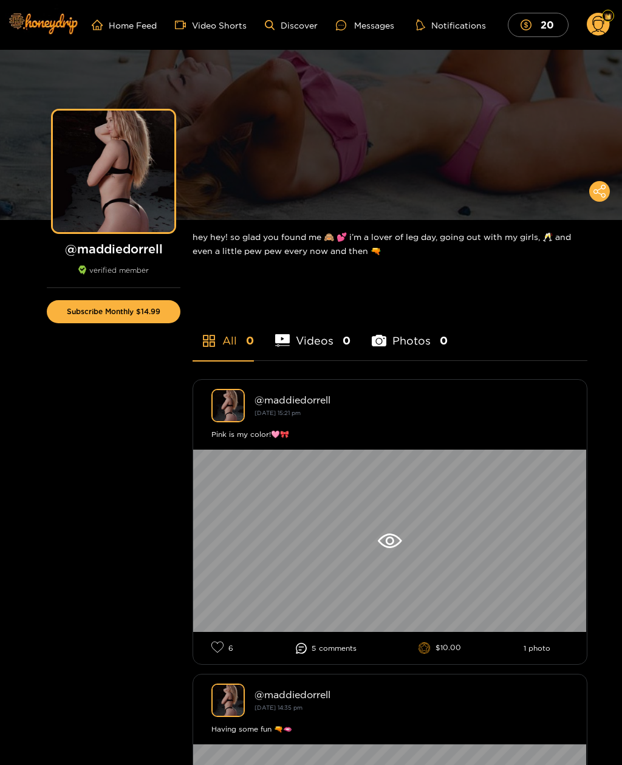
click at [120, 315] on button "Subscribe Monthly $14.99" at bounding box center [114, 311] width 134 height 23
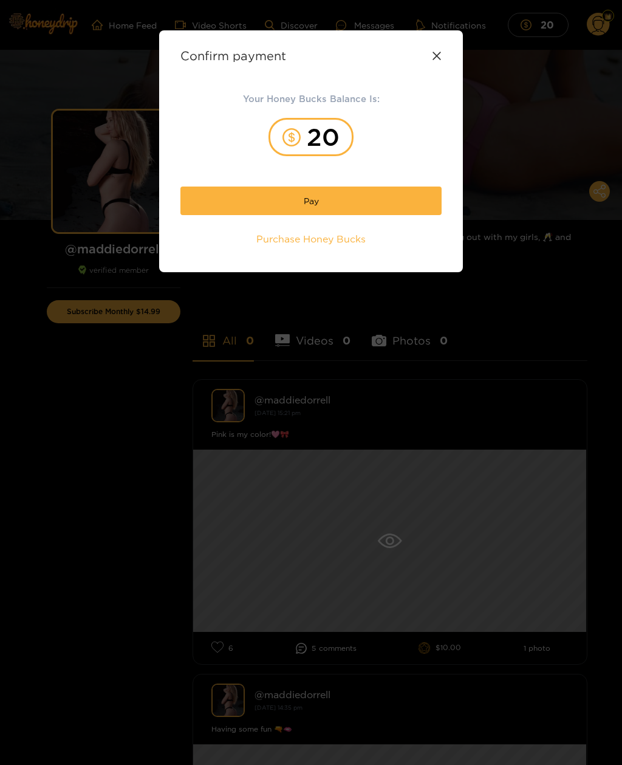
click at [200, 215] on button "Pay" at bounding box center [310, 200] width 261 height 29
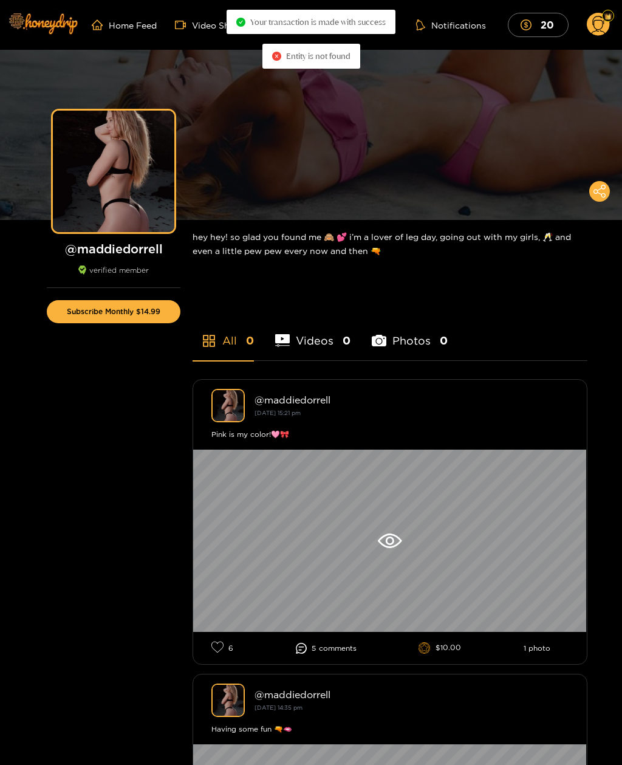
click at [107, 312] on button "Subscribe Monthly $14.99" at bounding box center [114, 311] width 134 height 23
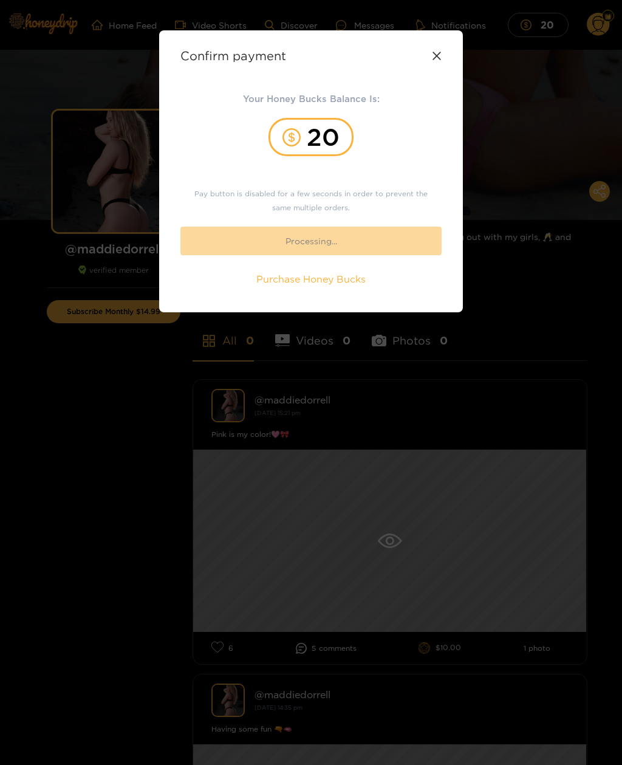
click at [305, 134] on div "20" at bounding box center [310, 137] width 85 height 38
click at [432, 55] on icon at bounding box center [437, 56] width 10 height 10
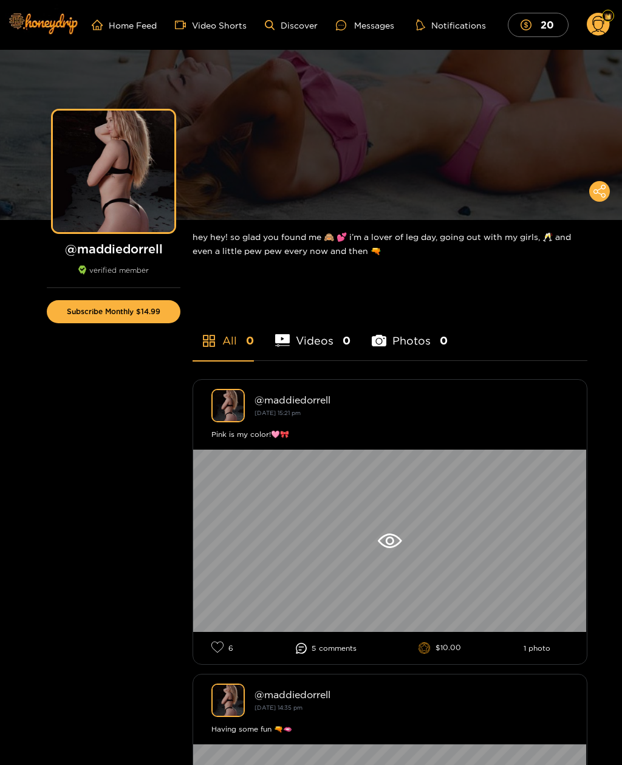
click at [601, 22] on circle at bounding box center [598, 24] width 23 height 23
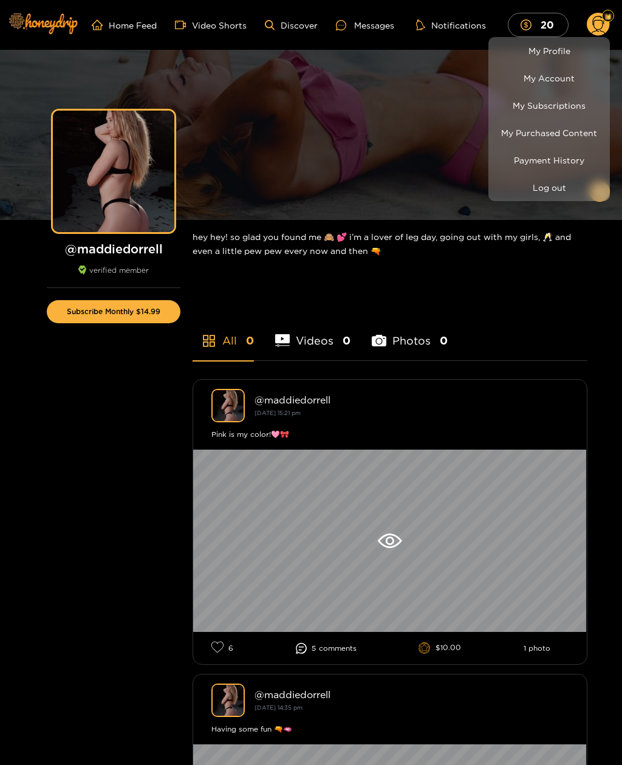
click at [433, 118] on div at bounding box center [311, 382] width 622 height 765
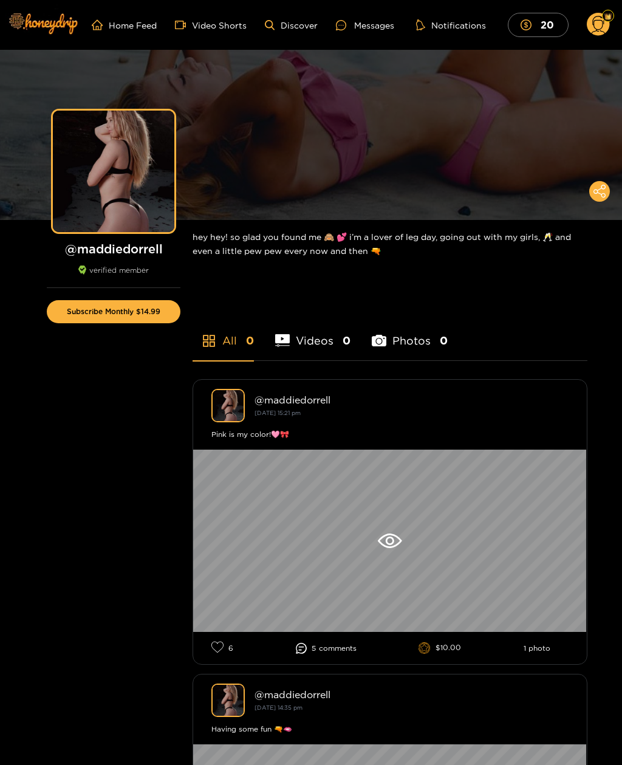
click at [58, 22] on img at bounding box center [42, 23] width 85 height 51
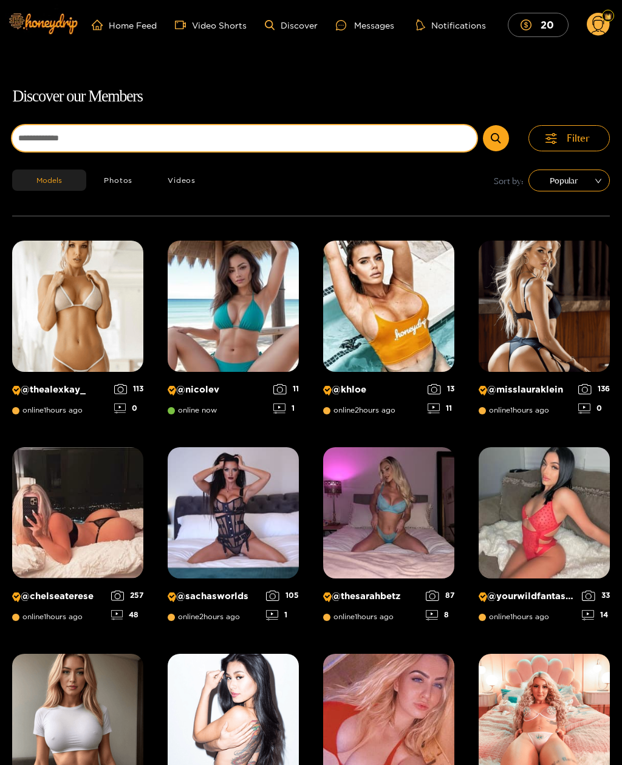
click at [401, 141] on input at bounding box center [244, 138] width 465 height 26
type input "******"
click at [496, 138] on button "submit" at bounding box center [496, 138] width 26 height 26
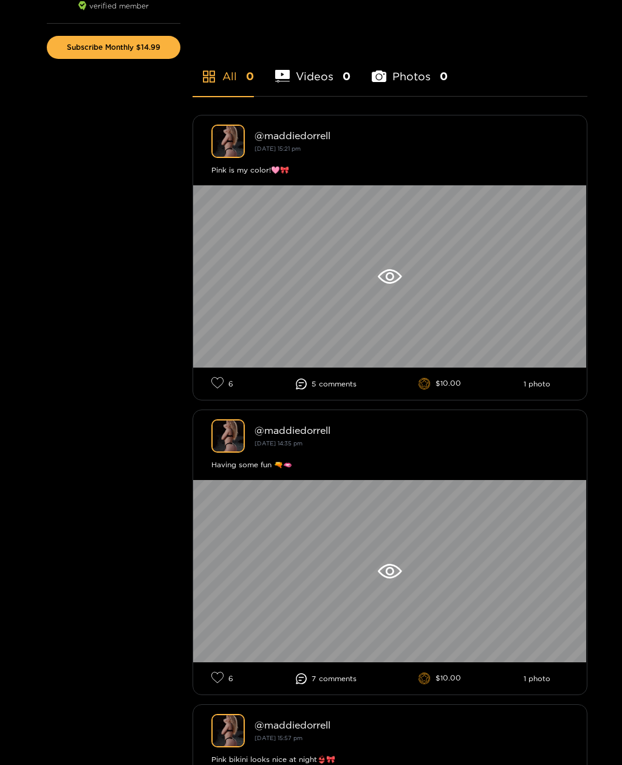
scroll to position [264, 0]
click at [169, 53] on button "Subscribe Monthly $14.99" at bounding box center [114, 47] width 134 height 23
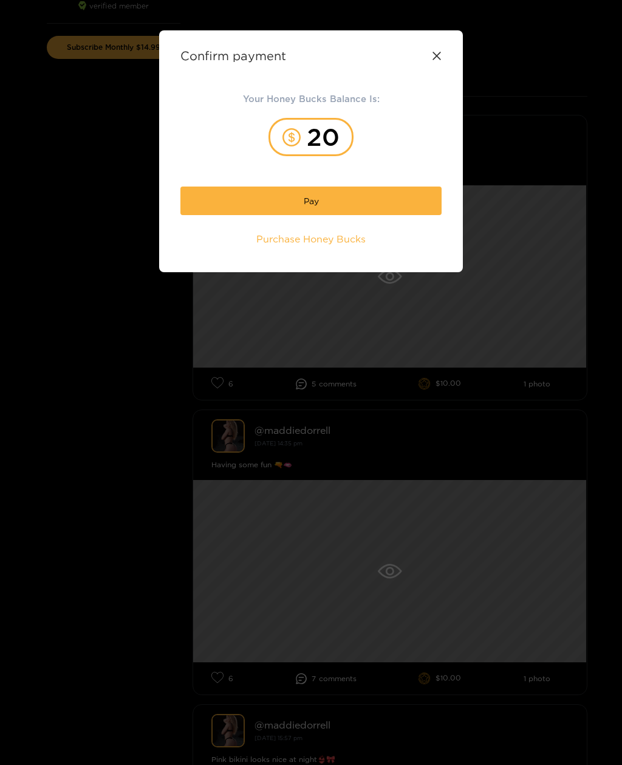
click at [380, 199] on button "Pay" at bounding box center [310, 200] width 261 height 29
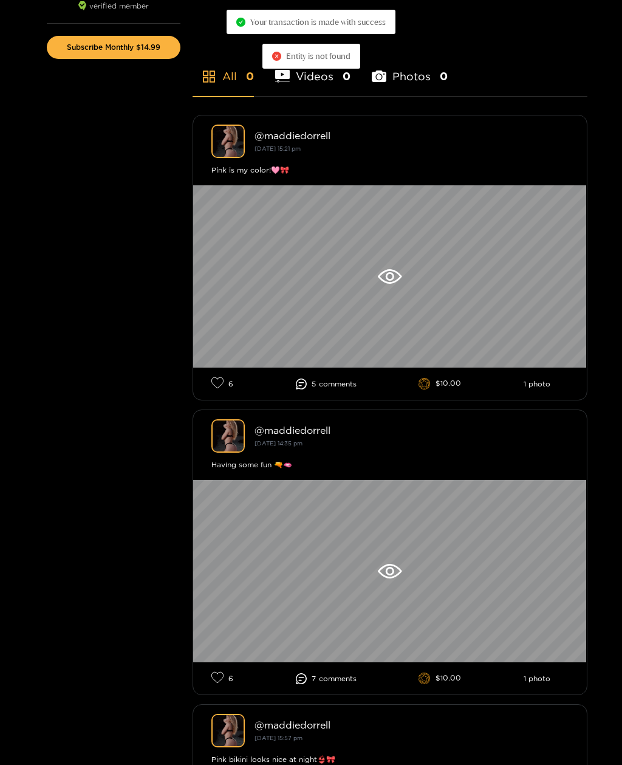
click at [361, 19] on span "Your transaction is made with success" at bounding box center [317, 22] width 135 height 10
click at [345, 29] on div "Your transaction is made with success" at bounding box center [311, 22] width 169 height 24
click at [330, 47] on li "Videos 0" at bounding box center [312, 68] width 75 height 55
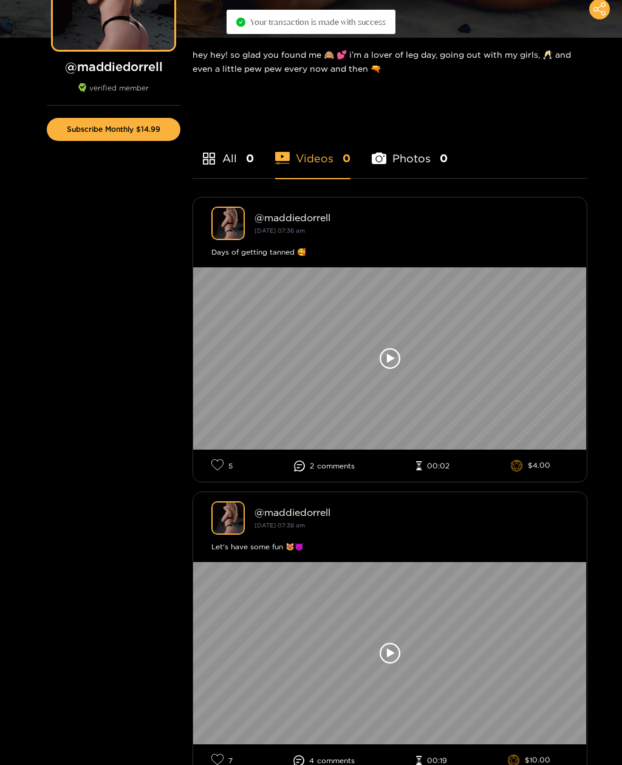
click at [389, 355] on icon at bounding box center [390, 358] width 21 height 21
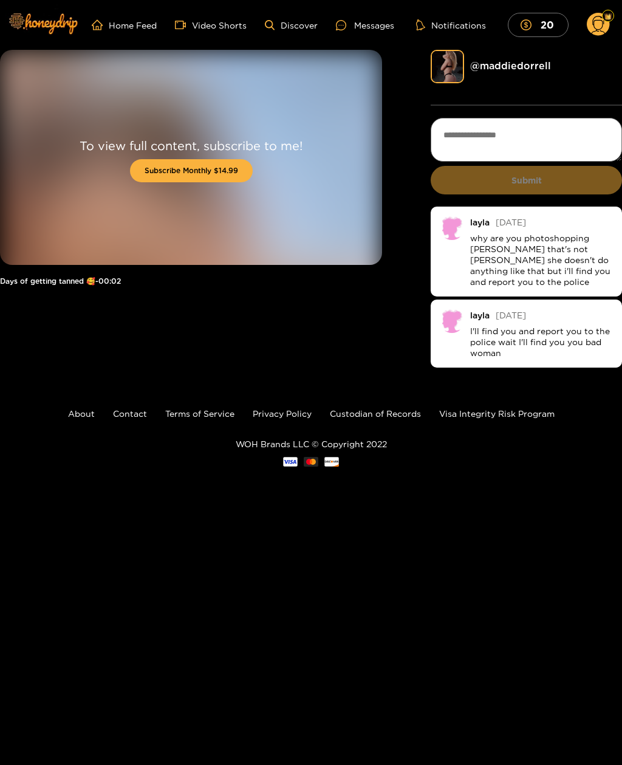
click at [225, 172] on button "Subscribe Monthly $14.99" at bounding box center [191, 170] width 123 height 23
click at [227, 170] on button "Subscribe Monthly $14.99" at bounding box center [191, 170] width 123 height 23
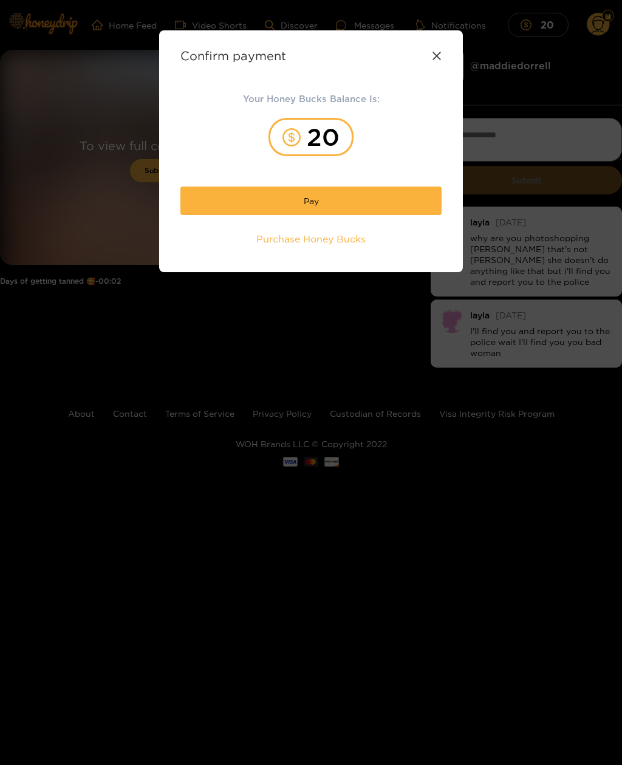
click at [366, 199] on button "Pay" at bounding box center [310, 200] width 261 height 29
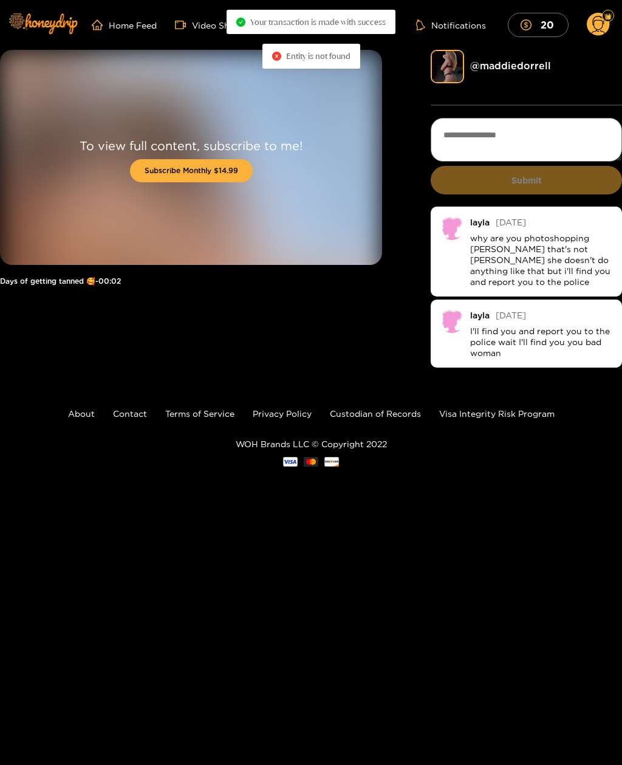
click at [277, 58] on icon "close-circle" at bounding box center [276, 56] width 9 height 9
click at [341, 26] on span "Your transaction is made with success" at bounding box center [317, 22] width 135 height 10
click at [495, 70] on link "@ maddiedorrell" at bounding box center [510, 65] width 81 height 11
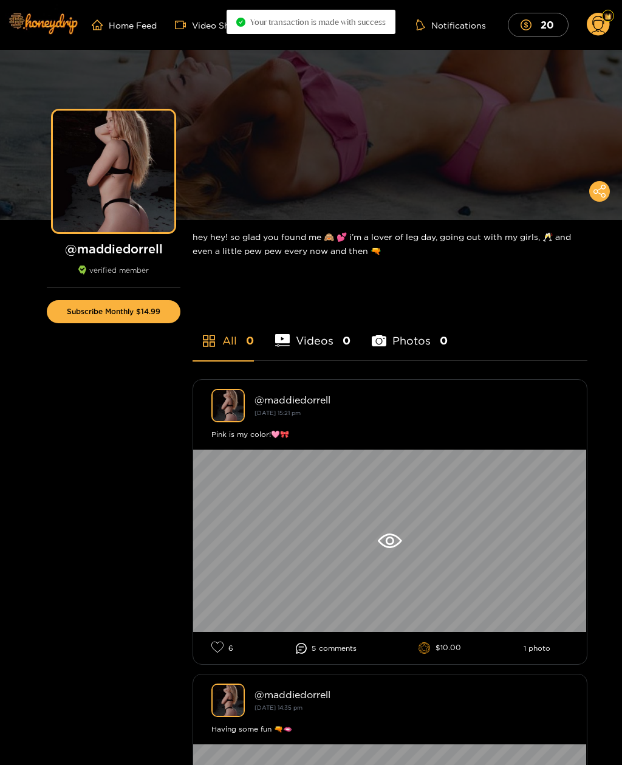
click at [148, 159] on div "Preview" at bounding box center [113, 171] width 121 height 121
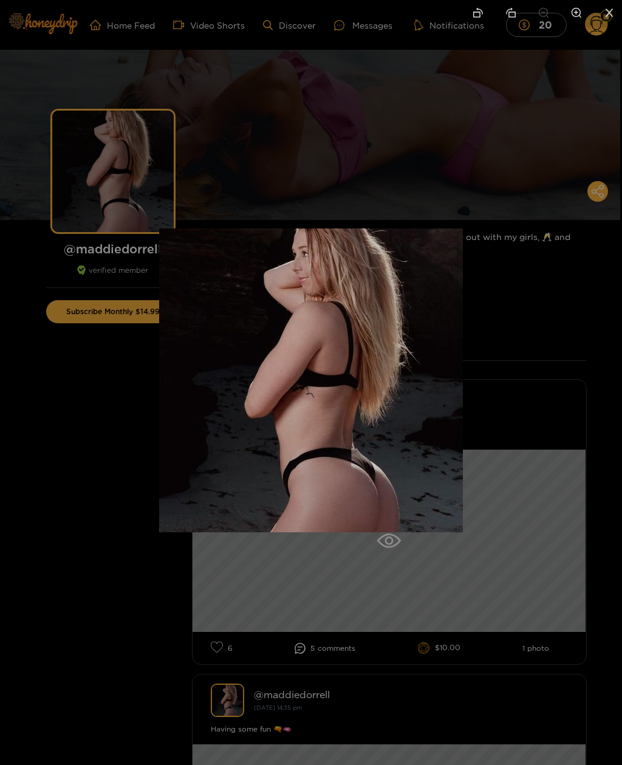
click at [387, 95] on div at bounding box center [311, 382] width 622 height 765
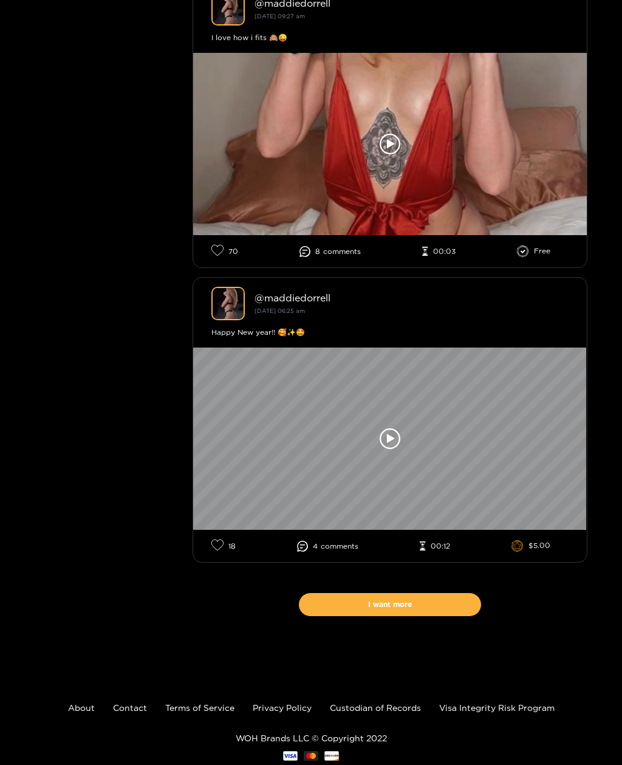
scroll to position [9232, 0]
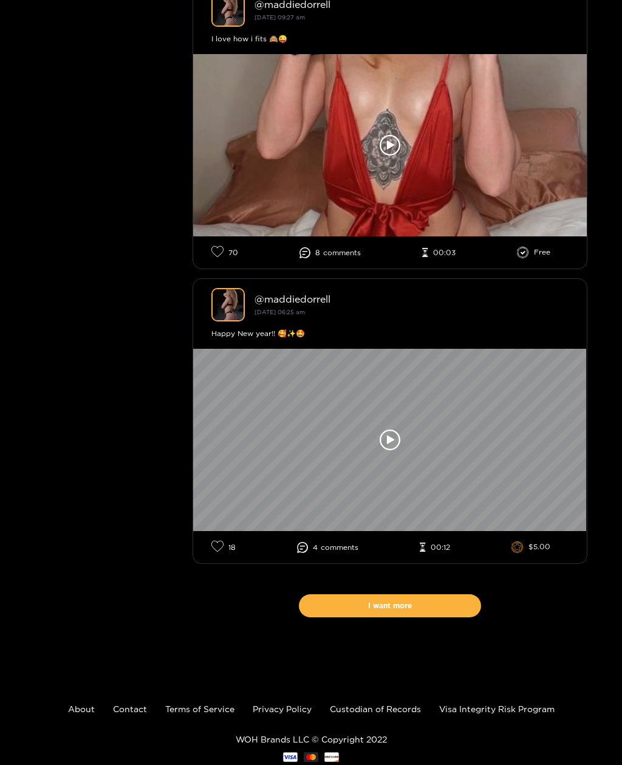
click at [386, 155] on icon at bounding box center [390, 145] width 21 height 21
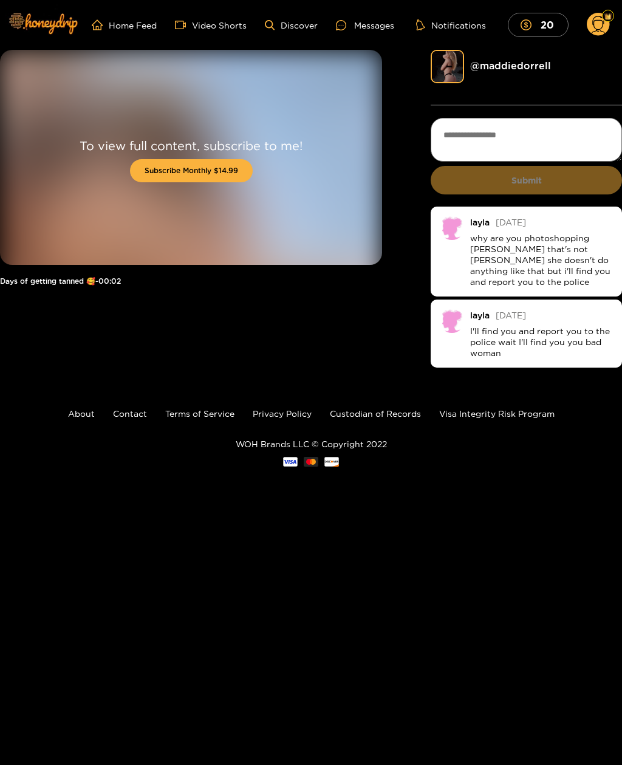
click at [458, 65] on img at bounding box center [447, 66] width 33 height 33
click at [493, 63] on link "@ maddiedorrell" at bounding box center [510, 65] width 81 height 11
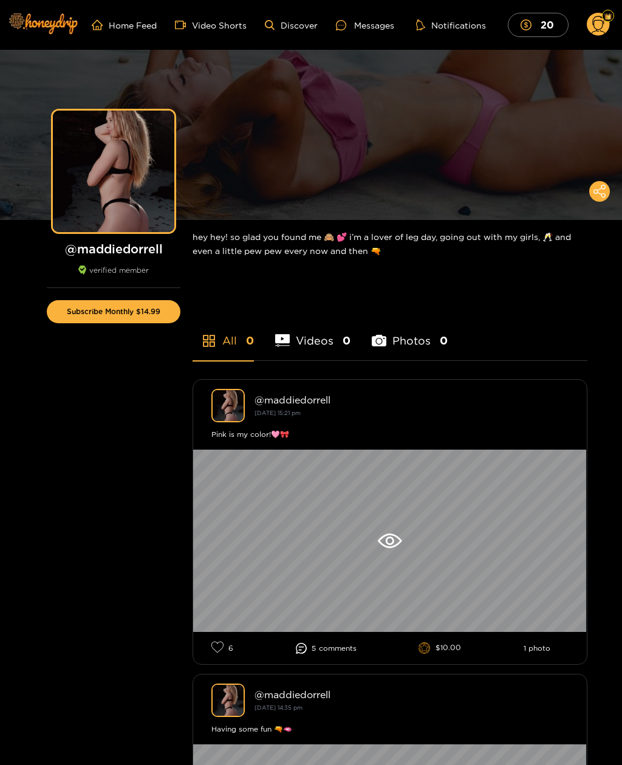
click at [315, 123] on div "Preview" at bounding box center [311, 135] width 622 height 170
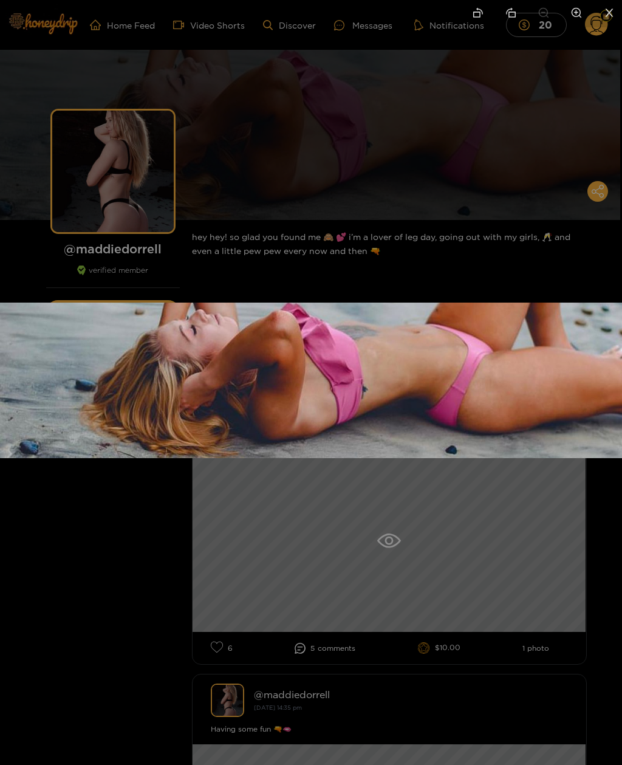
click at [227, 73] on div at bounding box center [311, 382] width 622 height 765
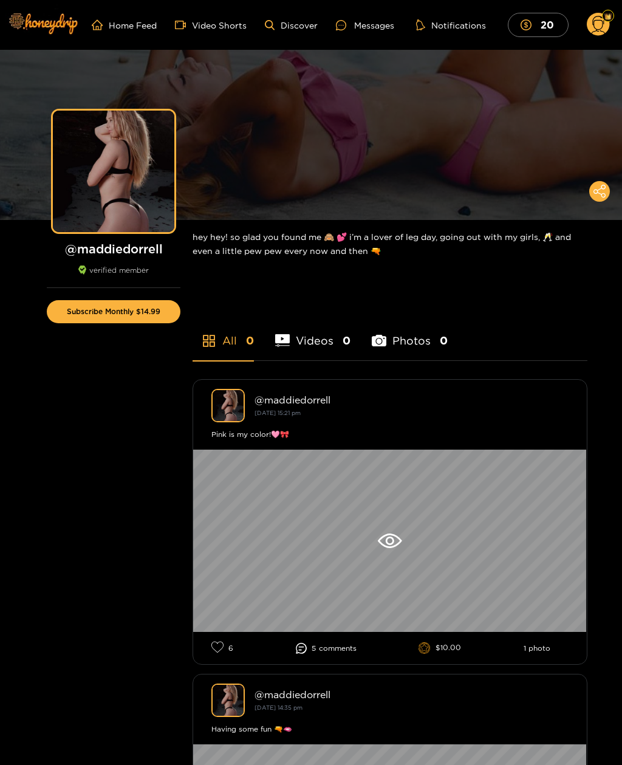
click at [596, 196] on icon at bounding box center [599, 191] width 12 height 13
click at [159, 305] on button "Subscribe Monthly $14.99" at bounding box center [114, 311] width 134 height 23
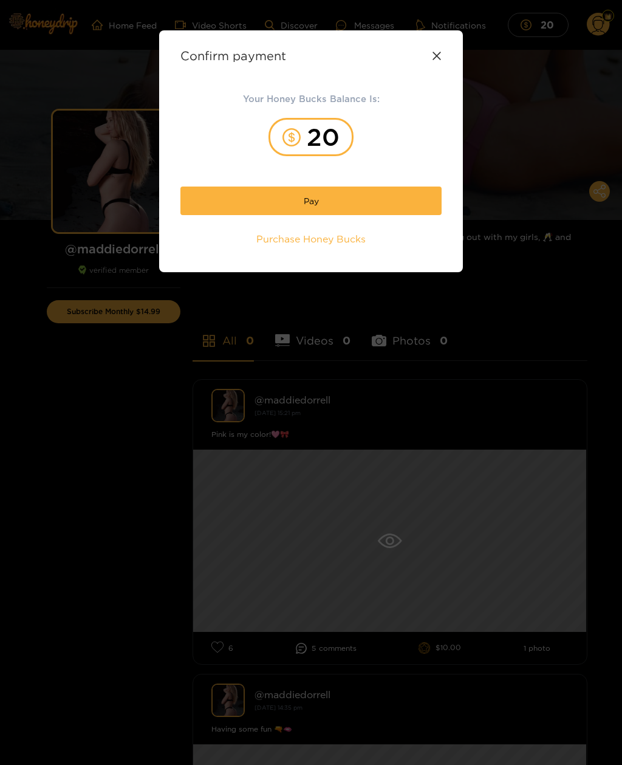
click at [377, 215] on button "Pay" at bounding box center [310, 200] width 261 height 29
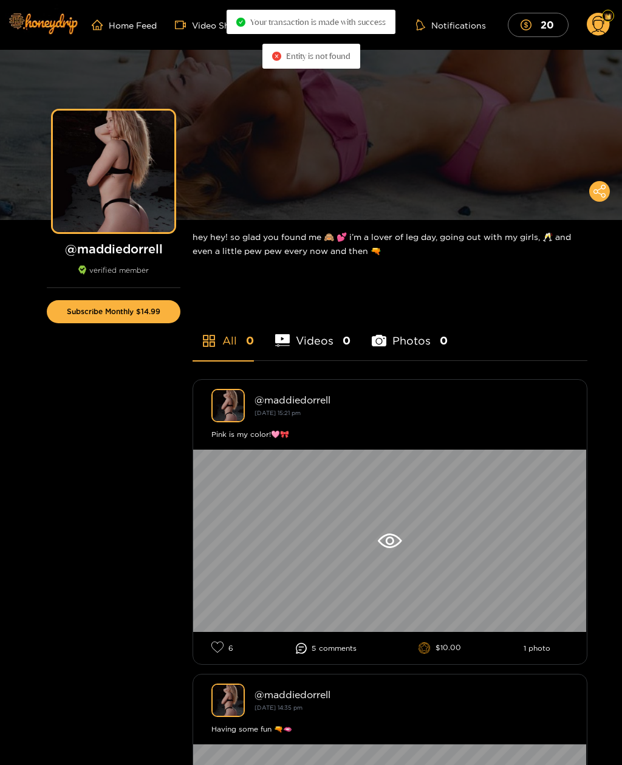
click at [342, 137] on div "Preview" at bounding box center [311, 135] width 622 height 170
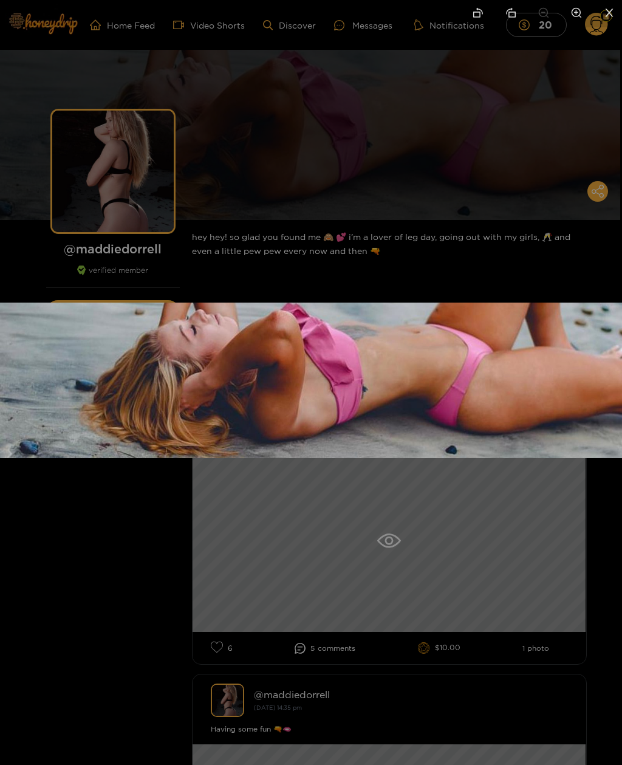
click at [491, 138] on div at bounding box center [311, 382] width 622 height 765
